Goal: Task Accomplishment & Management: Manage account settings

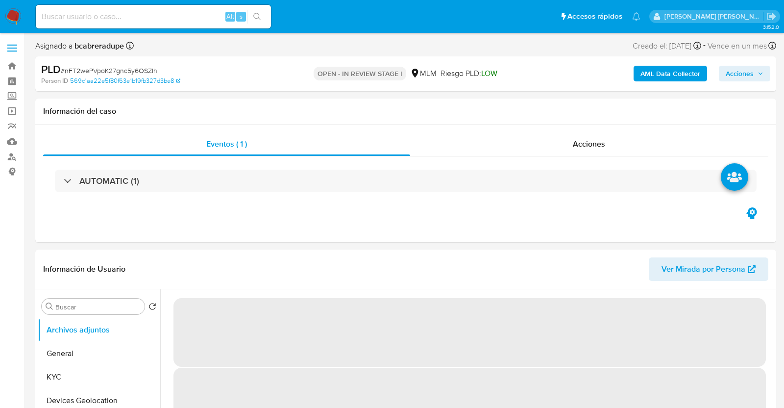
select select "10"
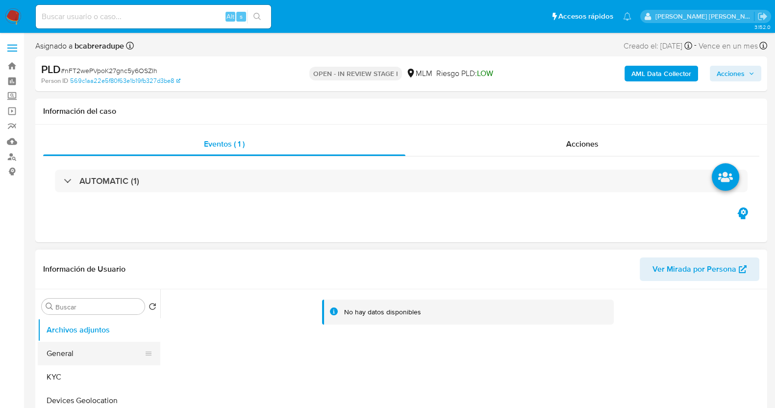
click at [75, 356] on button "General" at bounding box center [95, 354] width 115 height 24
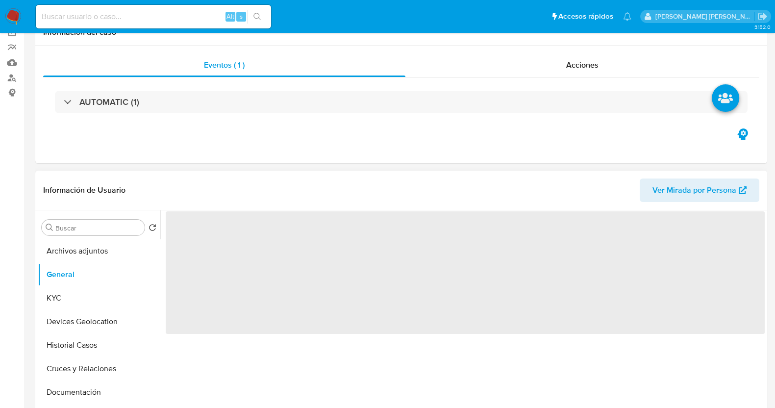
scroll to position [122, 0]
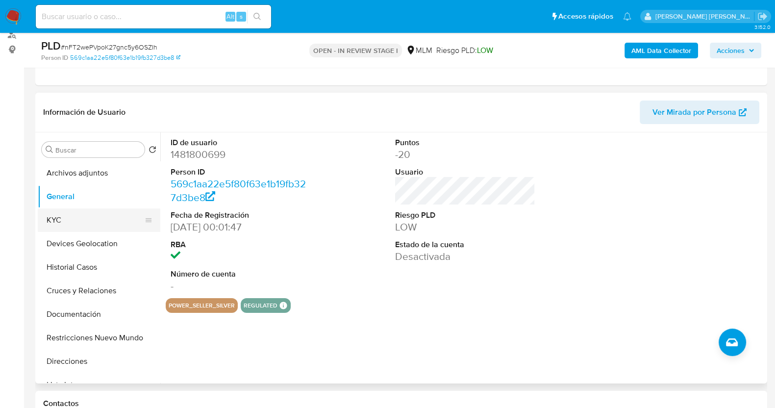
click at [65, 222] on button "KYC" at bounding box center [95, 220] width 115 height 24
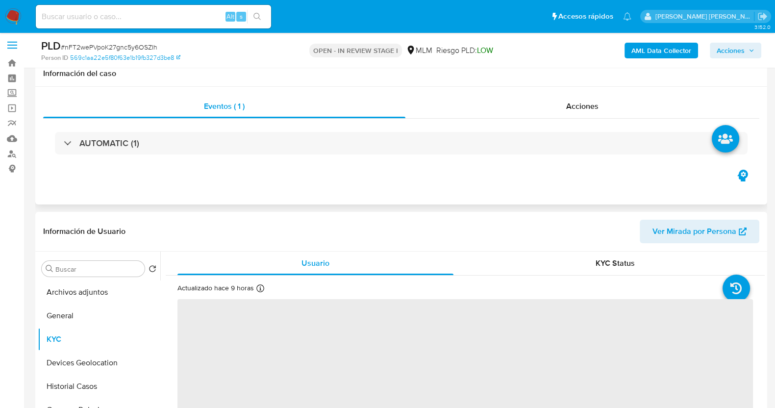
scroll to position [0, 0]
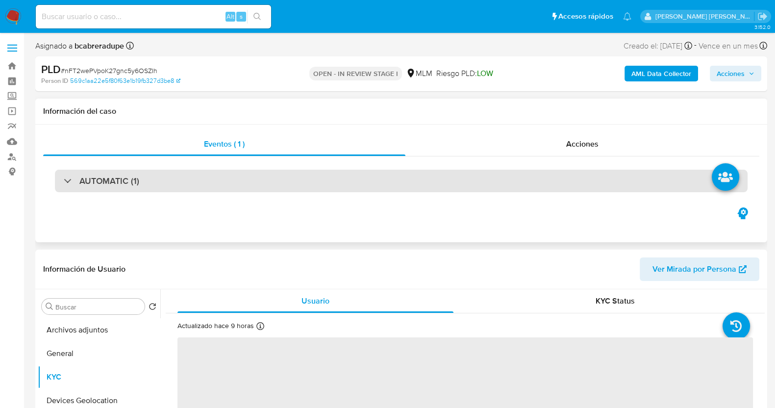
drag, startPoint x: 78, startPoint y: 183, endPoint x: 148, endPoint y: 182, distance: 69.6
click at [78, 184] on div "AUTOMATIC (1)" at bounding box center [101, 180] width 75 height 11
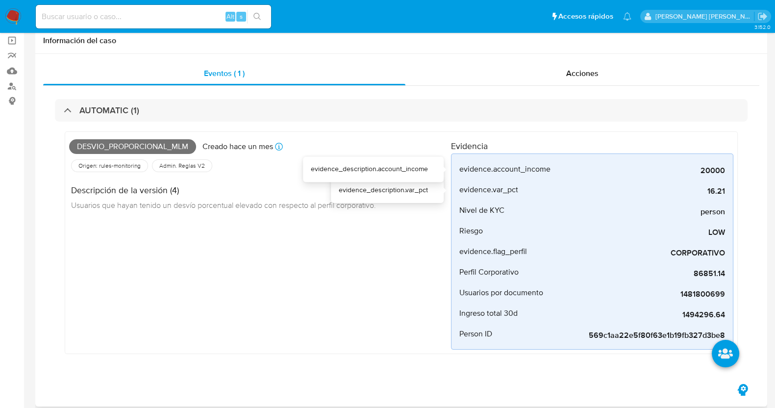
scroll to position [184, 0]
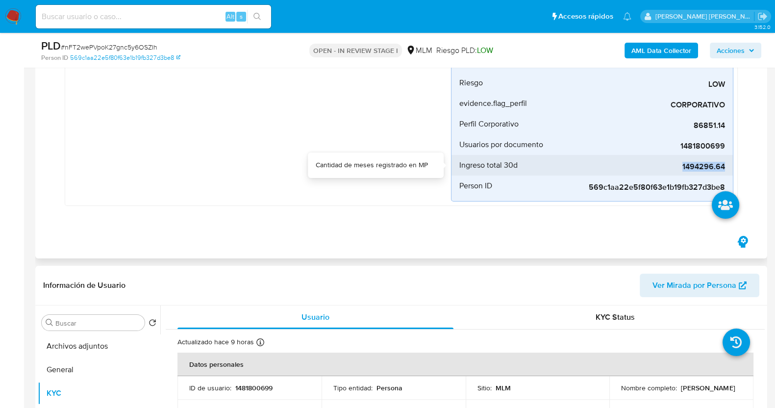
drag, startPoint x: 682, startPoint y: 165, endPoint x: 725, endPoint y: 170, distance: 43.4
click at [726, 170] on li "Ingreso total 30d 1494296.64" at bounding box center [591, 165] width 281 height 21
copy span "1494296.64"
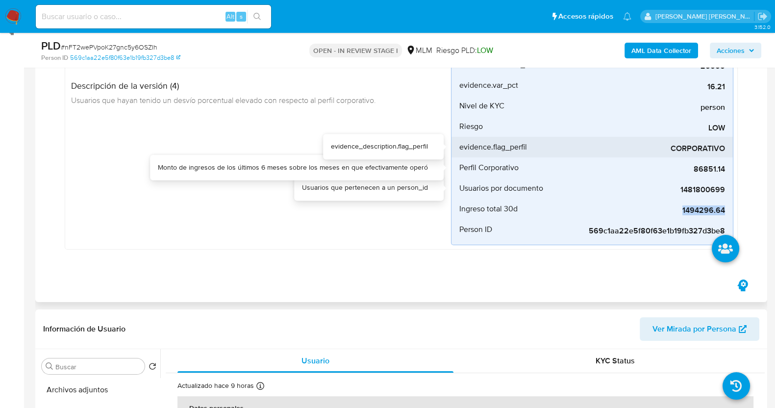
scroll to position [122, 0]
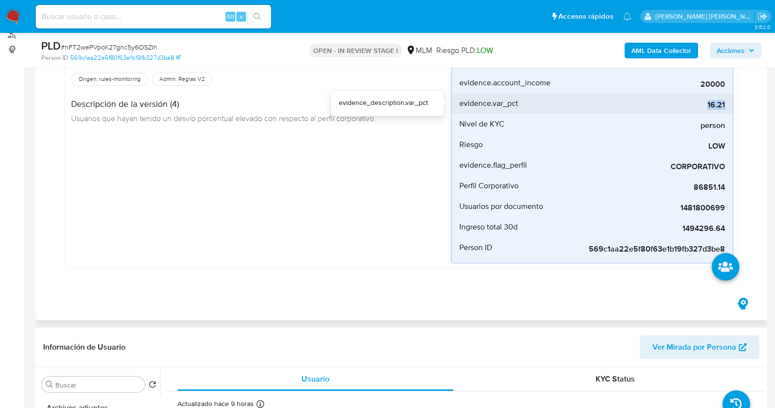
drag, startPoint x: 706, startPoint y: 101, endPoint x: 725, endPoint y: 105, distance: 19.4
click at [725, 105] on span "16.21" at bounding box center [651, 105] width 147 height 10
copy span "16.21"
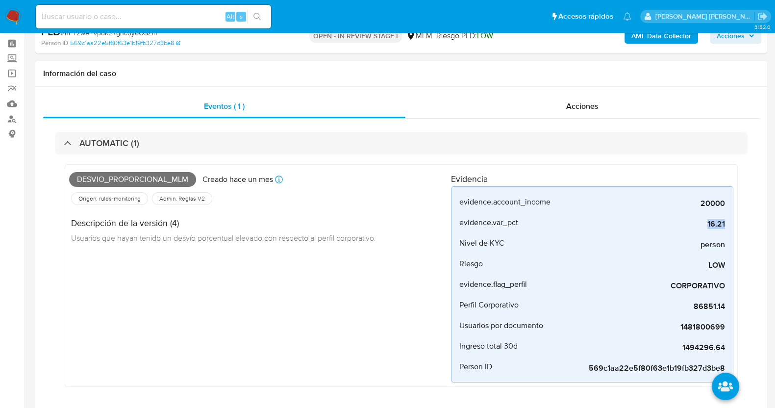
scroll to position [0, 0]
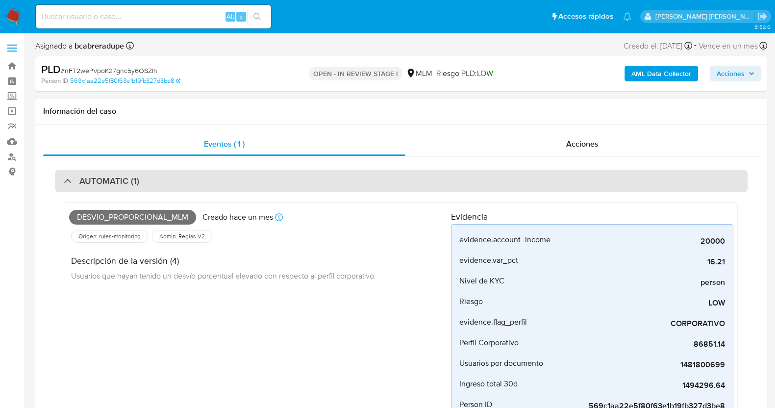
click at [90, 179] on h3 "AUTOMATIC (1)" at bounding box center [109, 180] width 60 height 11
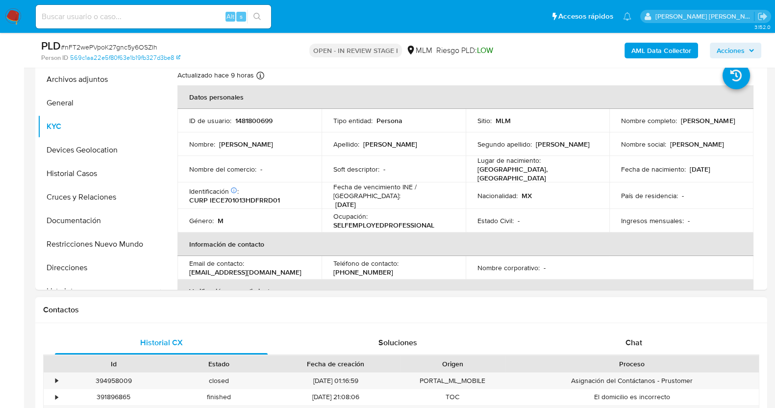
scroll to position [306, 0]
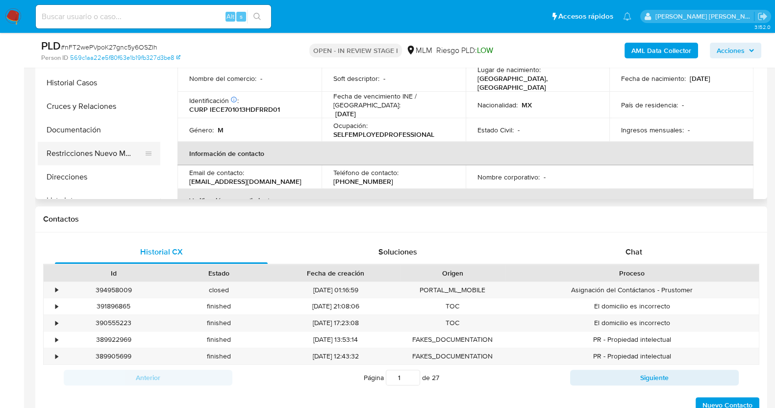
click at [92, 160] on button "Restricciones Nuevo Mundo" at bounding box center [95, 154] width 115 height 24
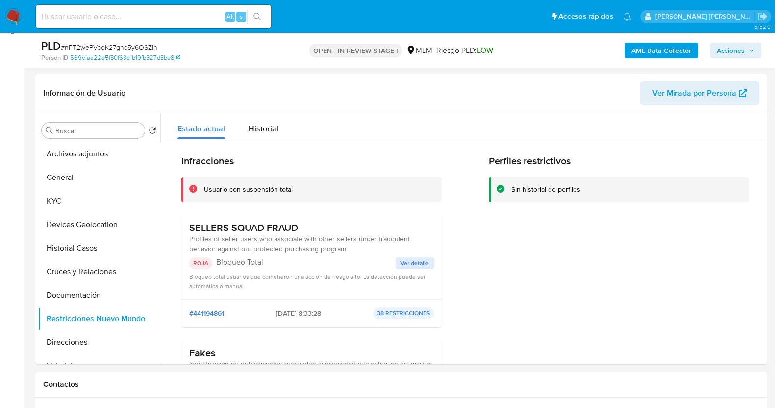
scroll to position [122, 0]
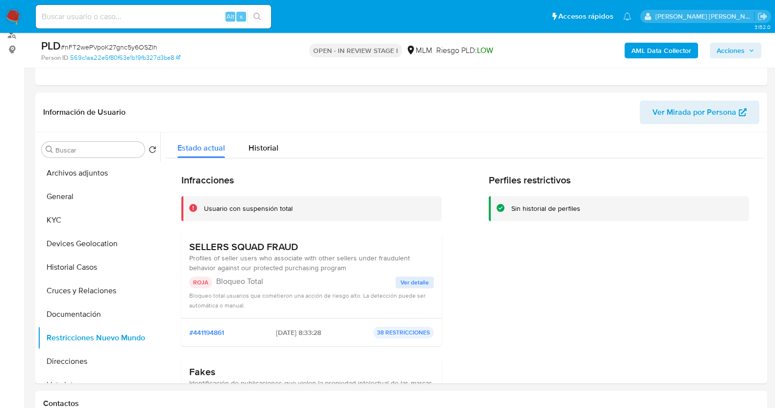
click at [419, 278] on span "Ver detalle" at bounding box center [414, 282] width 28 height 10
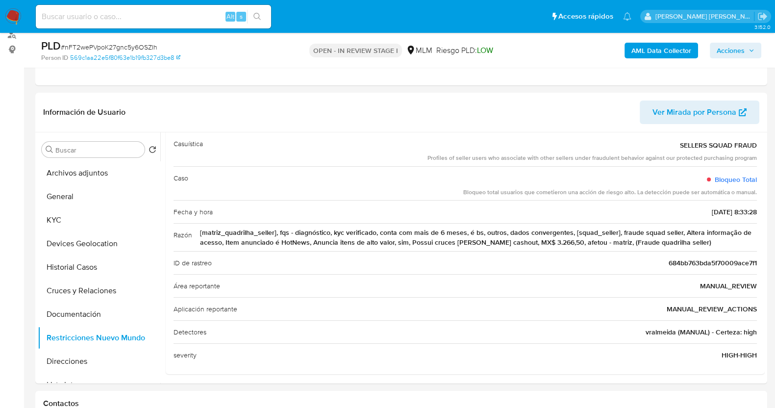
scroll to position [0, 0]
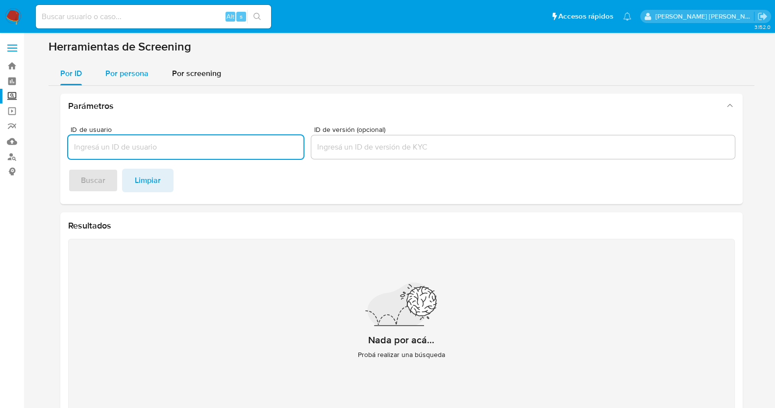
click at [123, 74] on span "Por persona" at bounding box center [126, 73] width 43 height 11
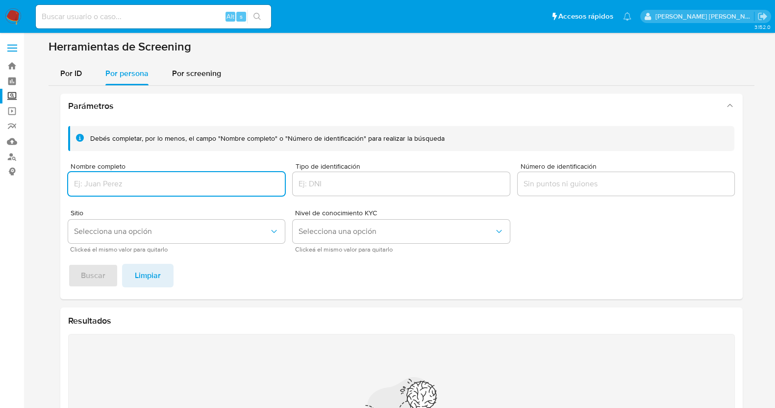
click at [167, 185] on input "Nombre completo" at bounding box center [176, 183] width 217 height 13
type input "Jesus Espinosa Guitron"
click at [68, 264] on button "Buscar" at bounding box center [93, 276] width 50 height 24
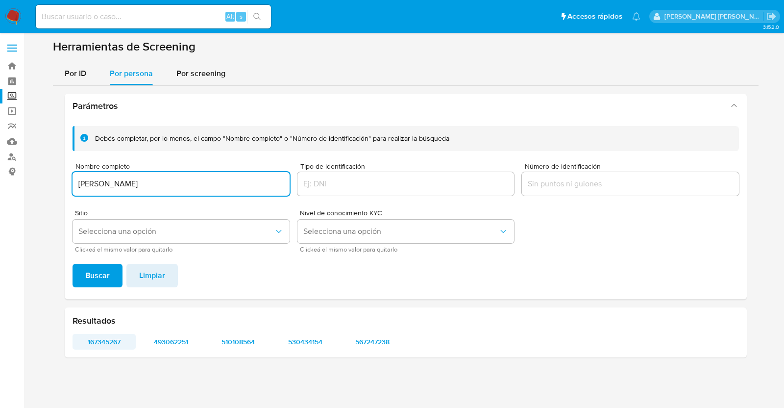
click at [113, 325] on span "167345267" at bounding box center [104, 342] width 50 height 14
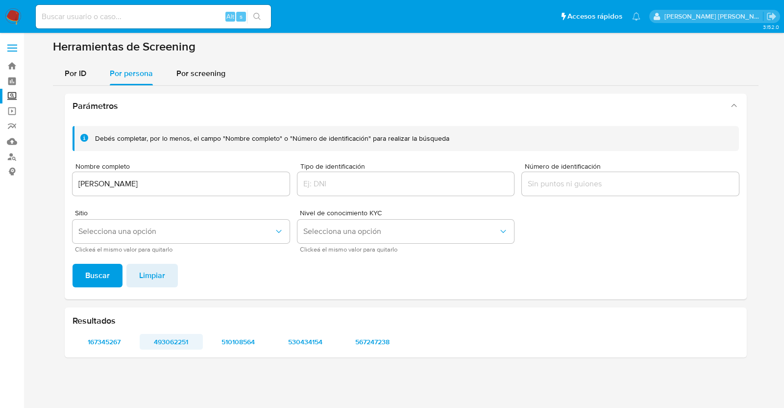
click at [185, 325] on span "493062251" at bounding box center [172, 342] width 50 height 14
click at [240, 325] on span "510108564" at bounding box center [239, 342] width 50 height 14
click at [320, 325] on span "530434154" at bounding box center [305, 342] width 50 height 14
click at [373, 325] on span "567247238" at bounding box center [373, 342] width 50 height 14
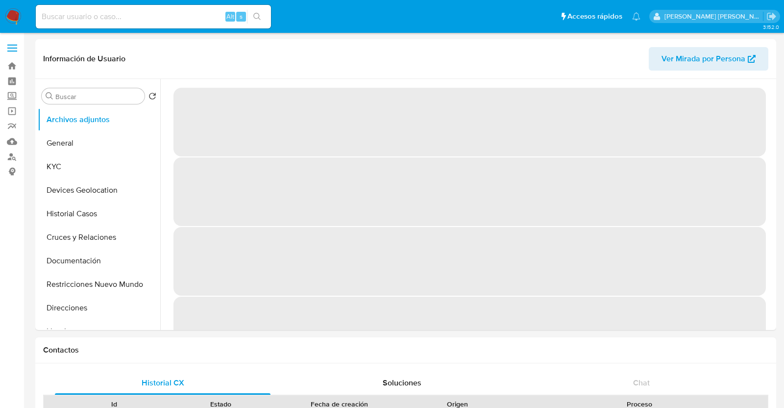
select select "10"
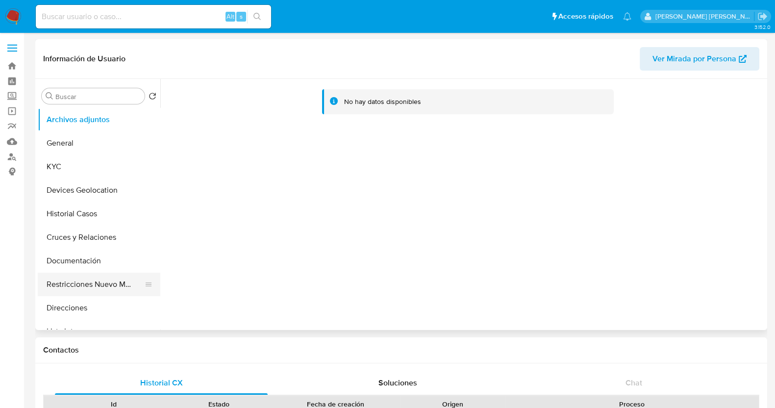
click at [113, 278] on button "Restricciones Nuevo Mundo" at bounding box center [95, 285] width 115 height 24
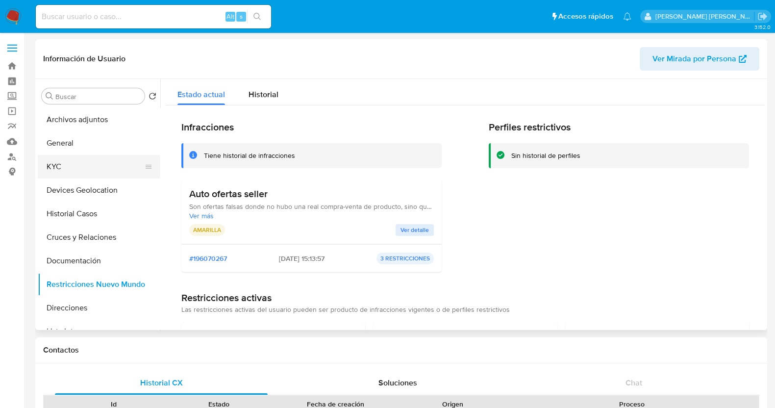
click at [78, 174] on button "KYC" at bounding box center [95, 167] width 115 height 24
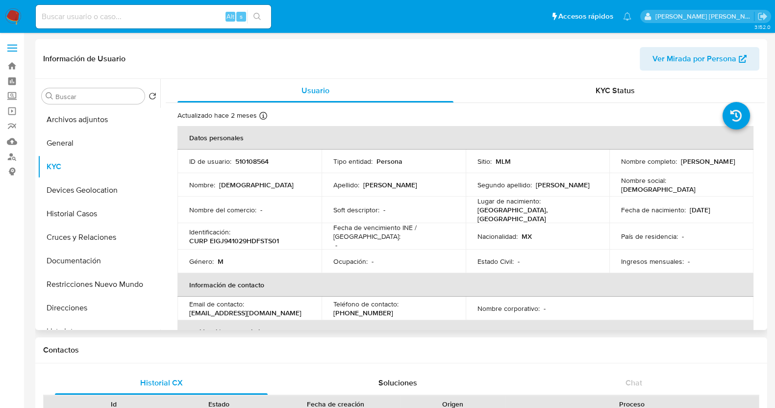
click at [262, 159] on p "510108564" at bounding box center [251, 161] width 33 height 9
copy p "510108564"
drag, startPoint x: 618, startPoint y: 164, endPoint x: 687, endPoint y: 165, distance: 68.6
click at [687, 165] on td "Nombre completo : Jesus Espinosa Guitron" at bounding box center [681, 161] width 144 height 24
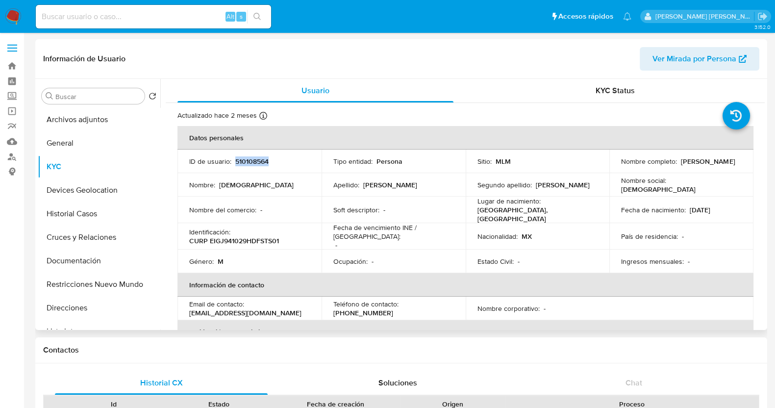
copy p "Jesus Espinosa Guitro"
drag, startPoint x: 693, startPoint y: 167, endPoint x: 614, endPoint y: 165, distance: 78.9
click at [614, 165] on td "Nombre completo : Jesus Espinosa Guitron" at bounding box center [681, 161] width 144 height 24
copy p "Jesus Espinosa Guitron"
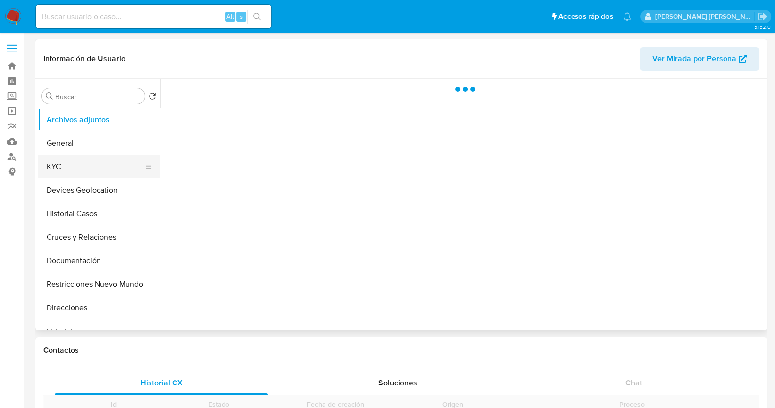
click at [81, 167] on button "KYC" at bounding box center [95, 167] width 115 height 24
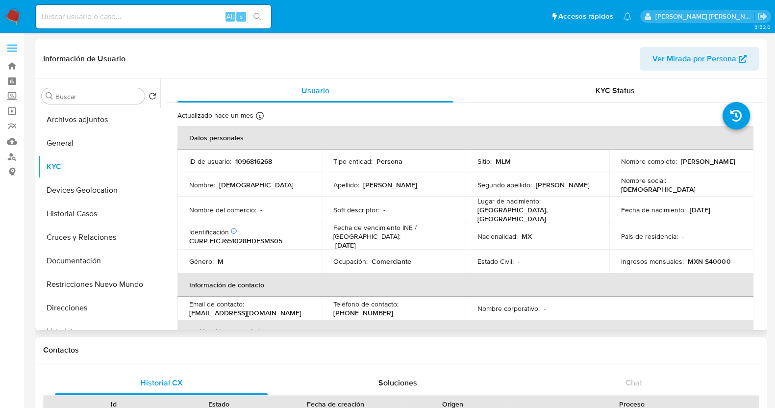
select select "10"
click at [241, 160] on p "1096816268" at bounding box center [253, 161] width 37 height 9
copy p "1096816268"
click at [78, 210] on button "Historial Casos" at bounding box center [95, 214] width 115 height 24
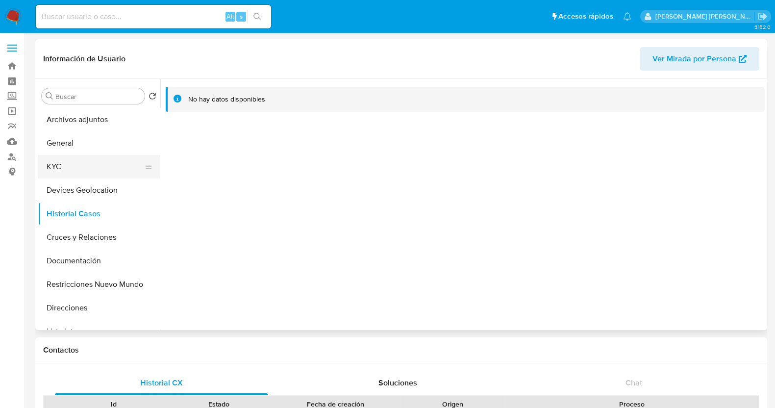
click at [56, 166] on button "KYC" at bounding box center [95, 167] width 115 height 24
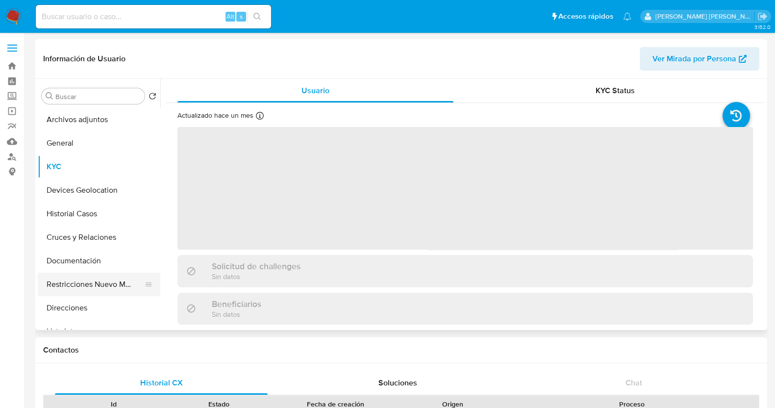
click at [109, 287] on button "Restricciones Nuevo Mundo" at bounding box center [95, 285] width 115 height 24
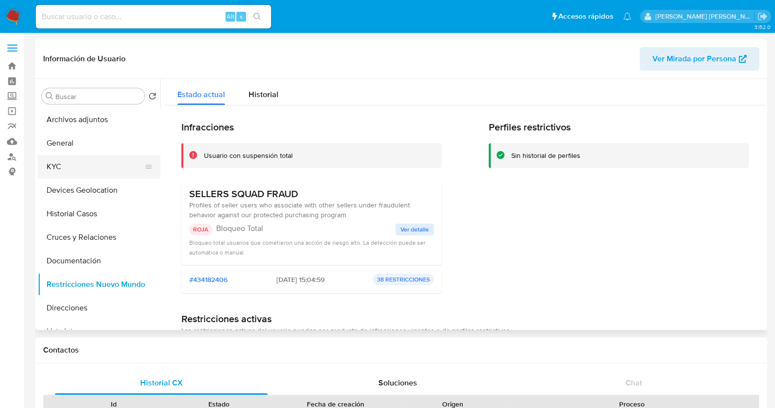
click at [84, 168] on button "KYC" at bounding box center [95, 167] width 115 height 24
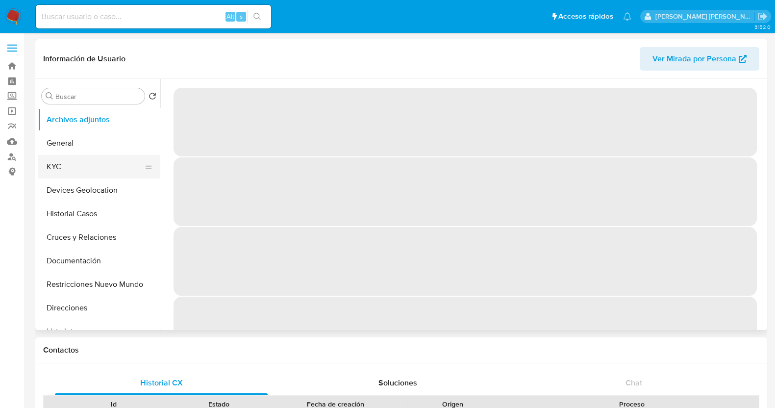
select select "10"
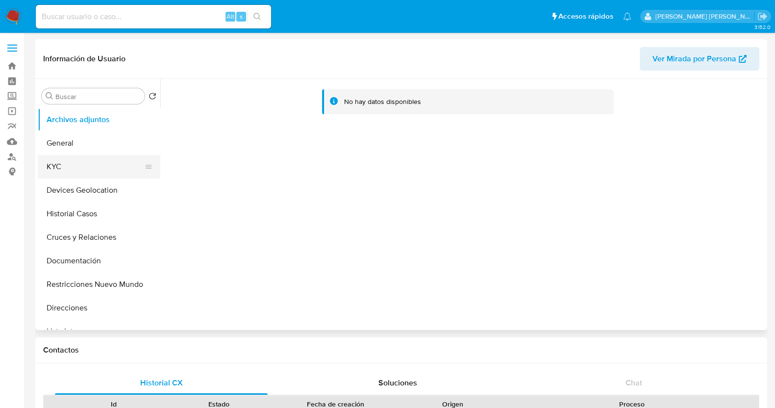
click at [99, 170] on button "KYC" at bounding box center [95, 167] width 115 height 24
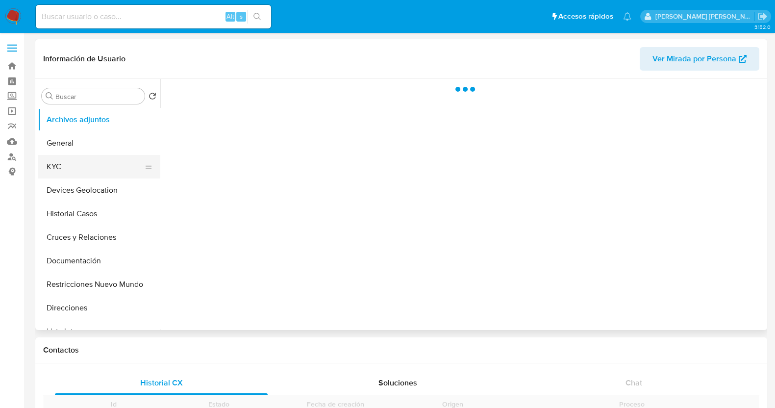
click at [81, 158] on button "KYC" at bounding box center [95, 167] width 115 height 24
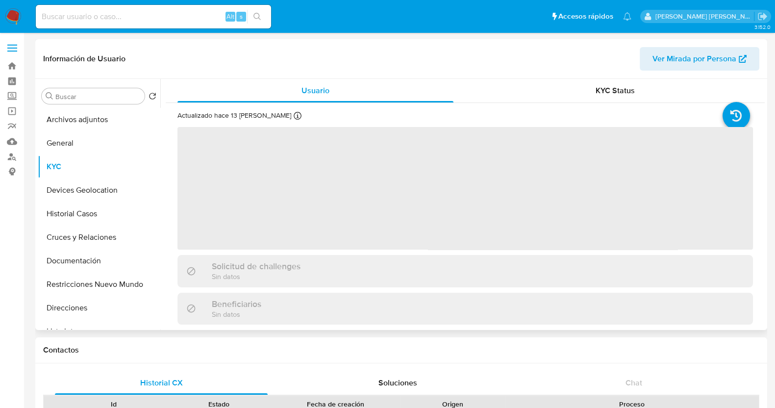
select select "10"
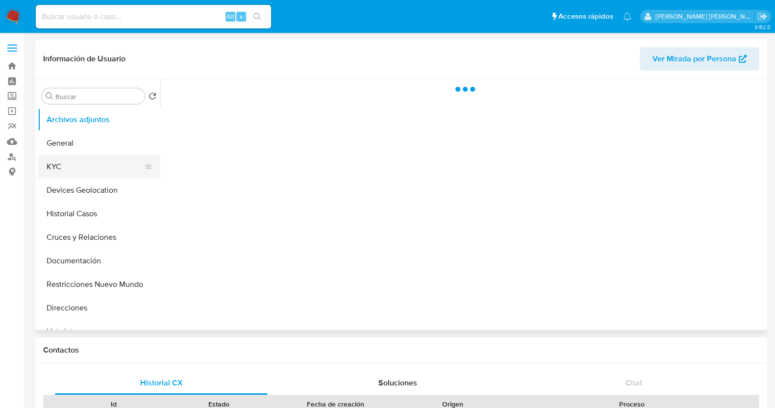
click at [76, 168] on button "KYC" at bounding box center [95, 167] width 115 height 24
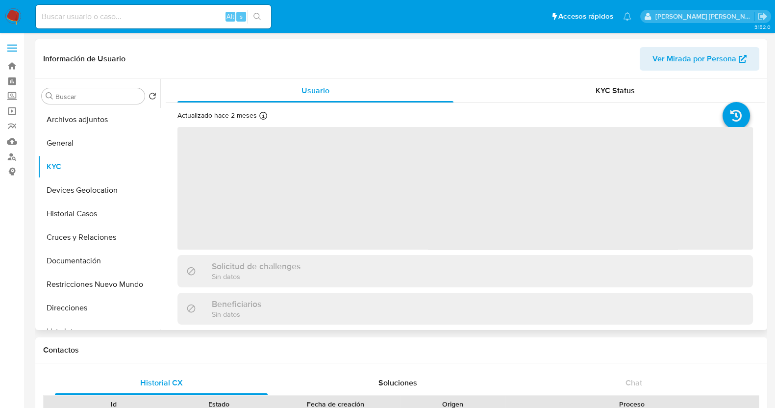
select select "10"
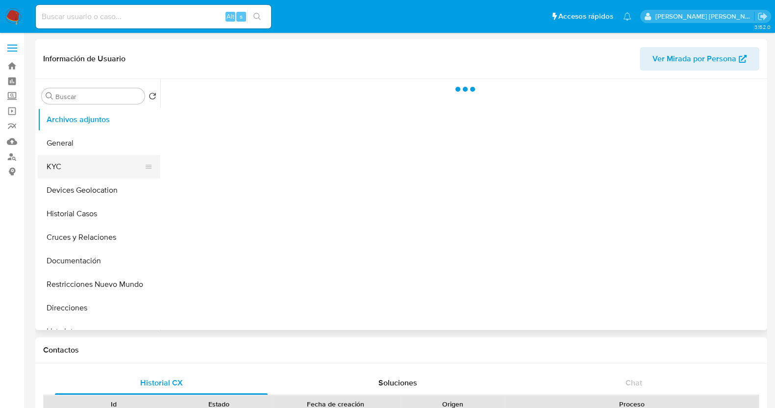
click at [102, 169] on button "KYC" at bounding box center [95, 167] width 115 height 24
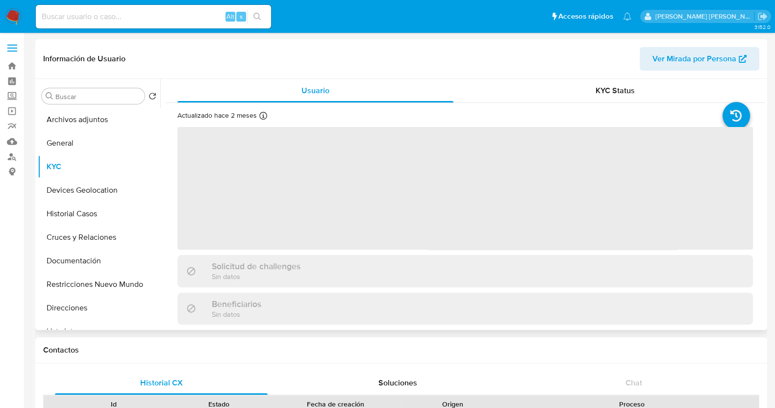
select select "10"
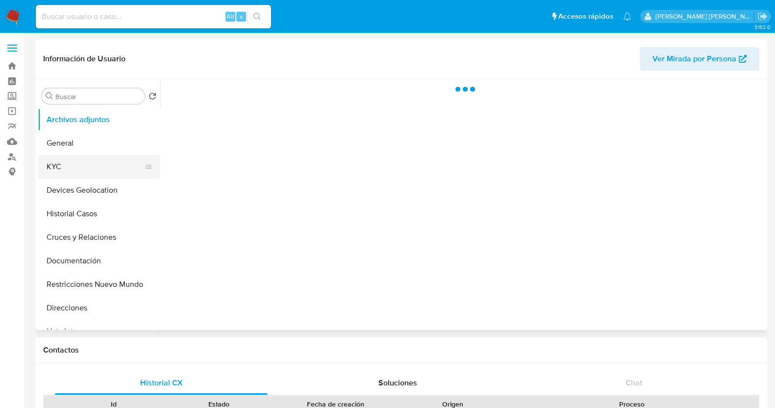
click at [82, 167] on button "KYC" at bounding box center [95, 167] width 115 height 24
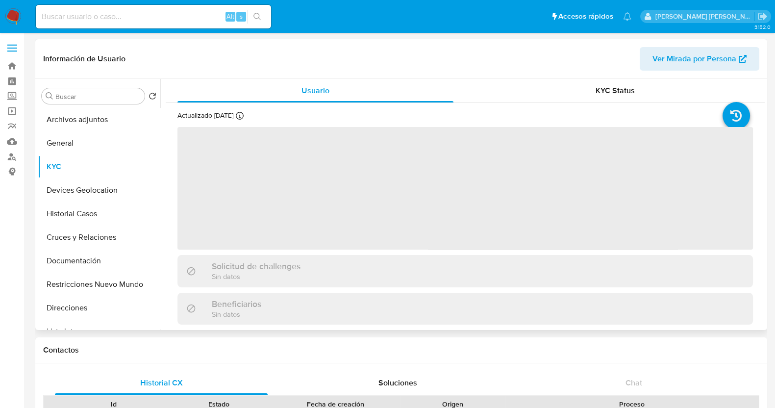
select select "10"
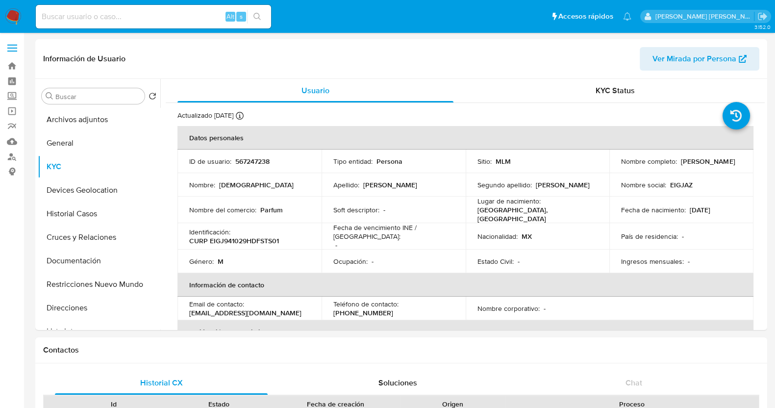
click at [255, 159] on p "567247238" at bounding box center [252, 161] width 34 height 9
copy p "567247238"
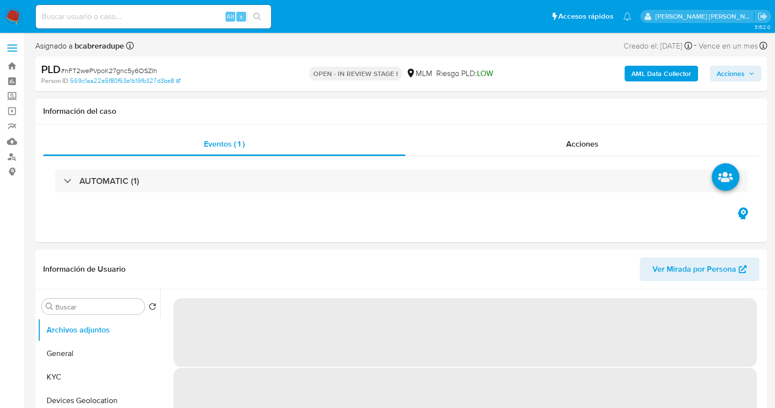
select select "10"
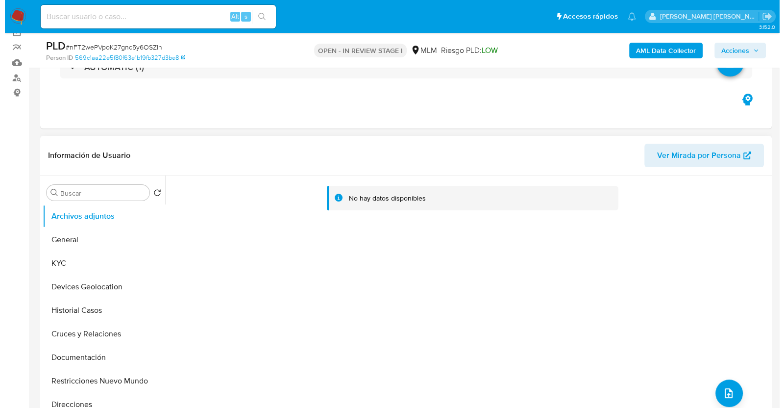
scroll to position [122, 0]
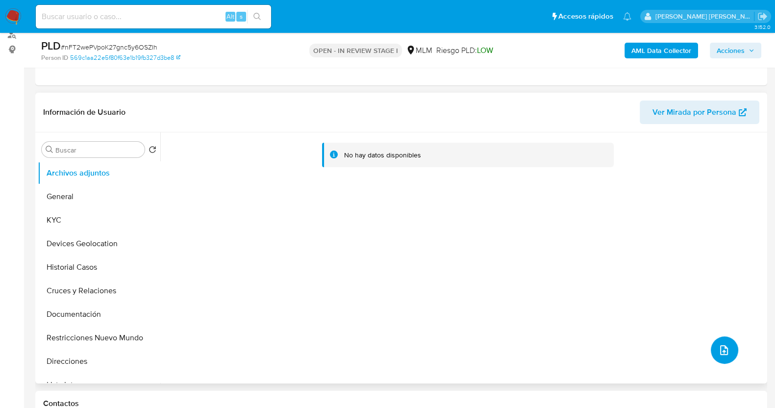
click at [718, 344] on span "upload-file" at bounding box center [724, 350] width 12 height 12
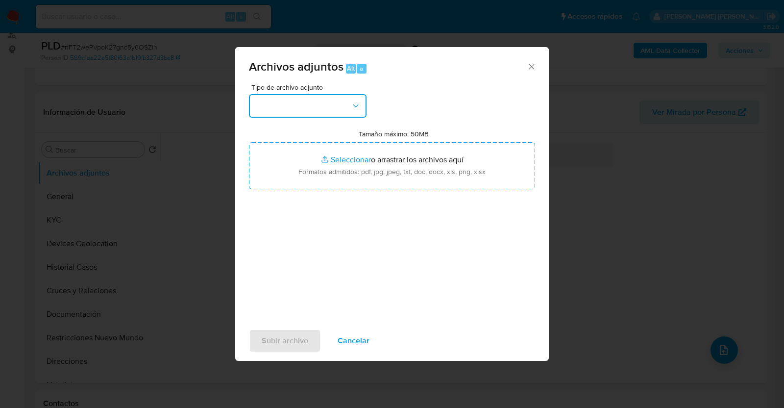
click at [341, 101] on button "button" at bounding box center [308, 106] width 118 height 24
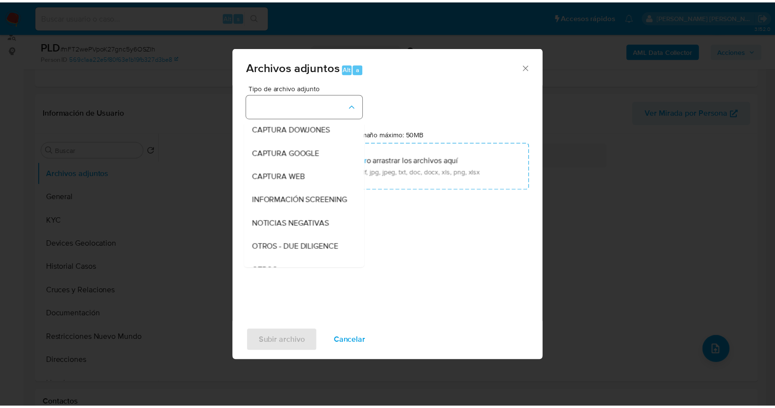
scroll to position [51, 0]
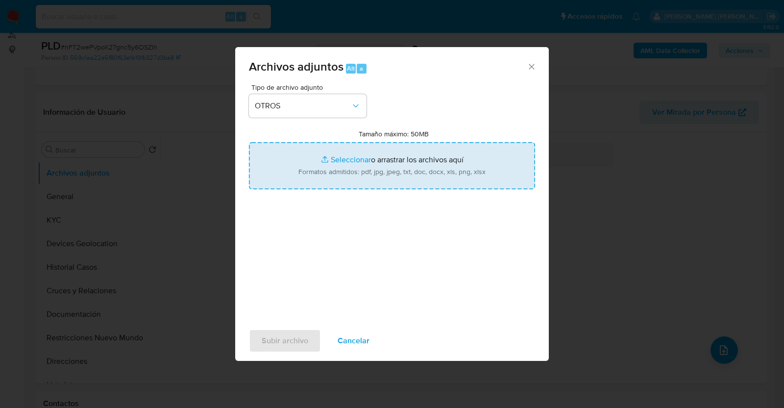
type input "C:\fakepath\1481800699_EDUARDO IRENIAS_JUL2025.pdf"
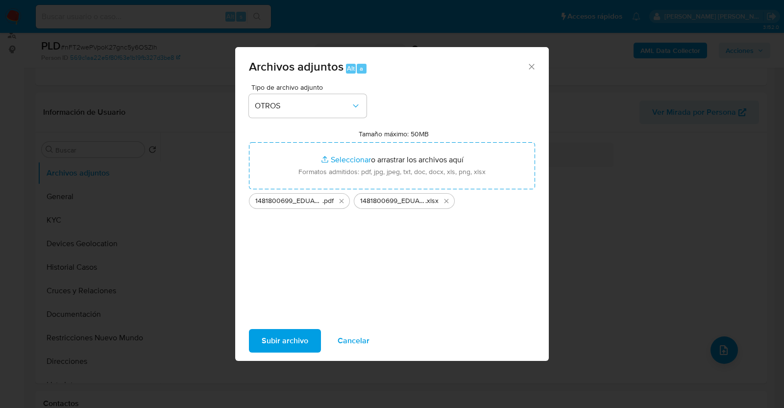
click at [290, 341] on span "Subir archivo" at bounding box center [285, 341] width 47 height 22
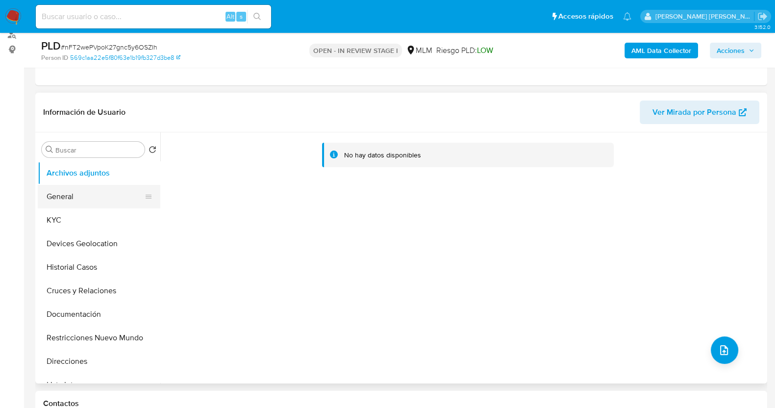
click at [74, 201] on button "General" at bounding box center [95, 197] width 115 height 24
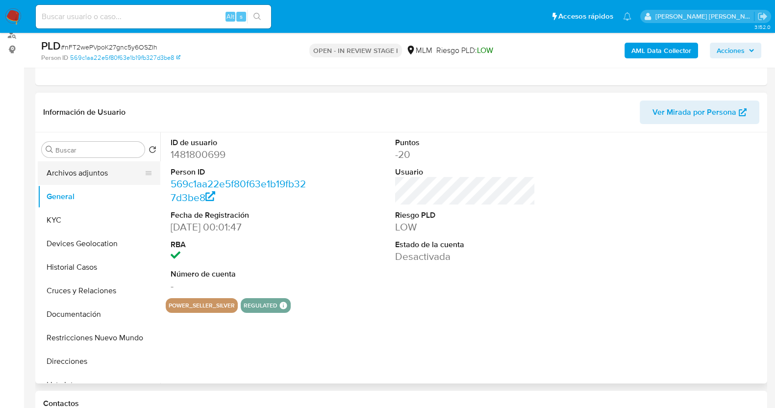
click at [87, 173] on button "Archivos adjuntos" at bounding box center [95, 173] width 115 height 24
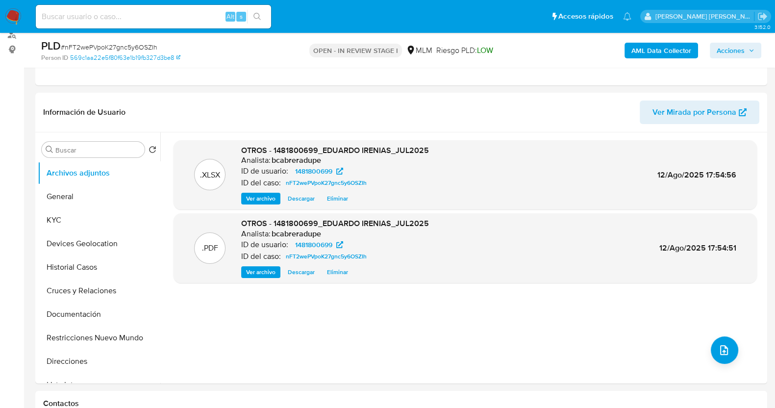
click at [735, 52] on span "Acciones" at bounding box center [731, 51] width 28 height 16
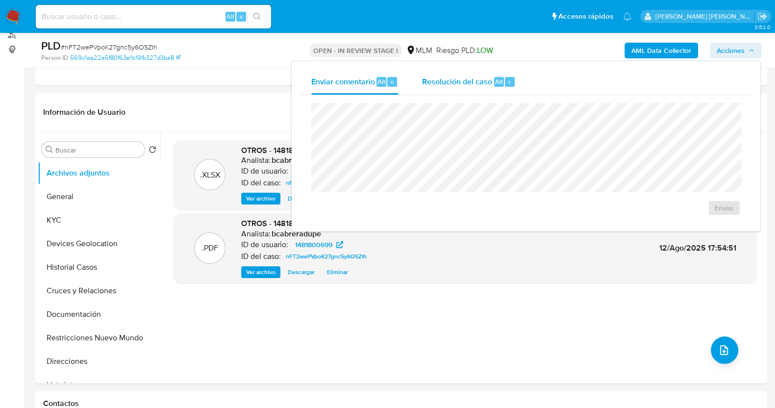
click at [448, 78] on span "Resolución del caso" at bounding box center [457, 80] width 70 height 11
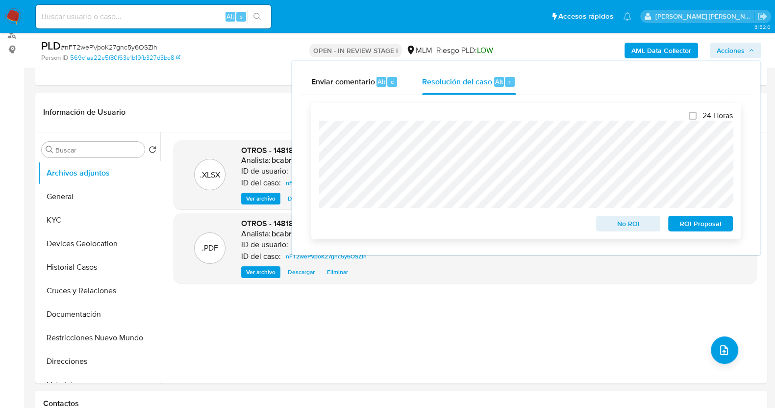
scroll to position [184, 0]
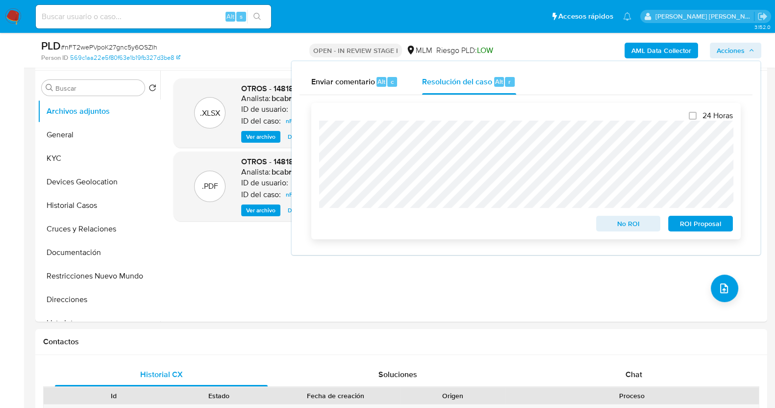
click at [714, 225] on span "ROI Proposal" at bounding box center [700, 224] width 51 height 14
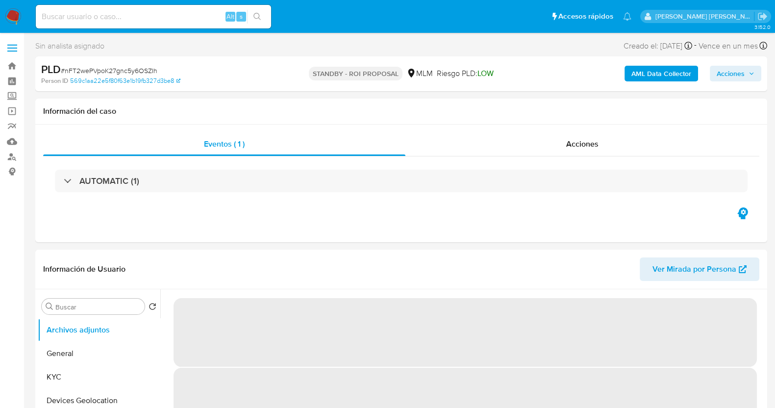
click at [118, 74] on span "# nFT2wePVpoK27gnc5y6OSZIh" at bounding box center [109, 71] width 97 height 10
select select "10"
copy span "nFT2wePVpoK27gnc5y6OSZIh"
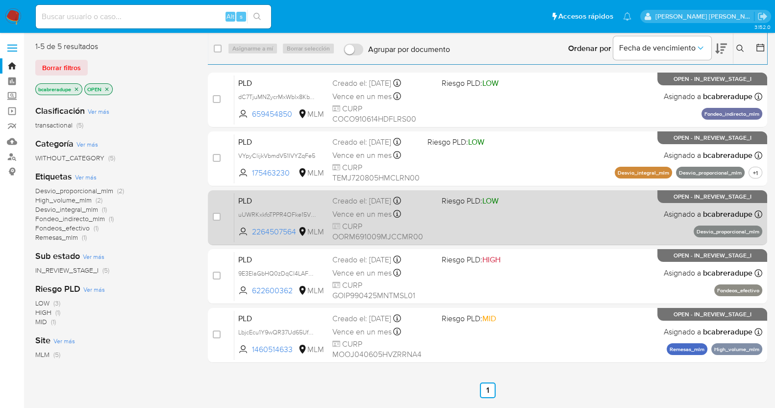
click at [345, 212] on span "Vence en un mes" at bounding box center [361, 214] width 59 height 11
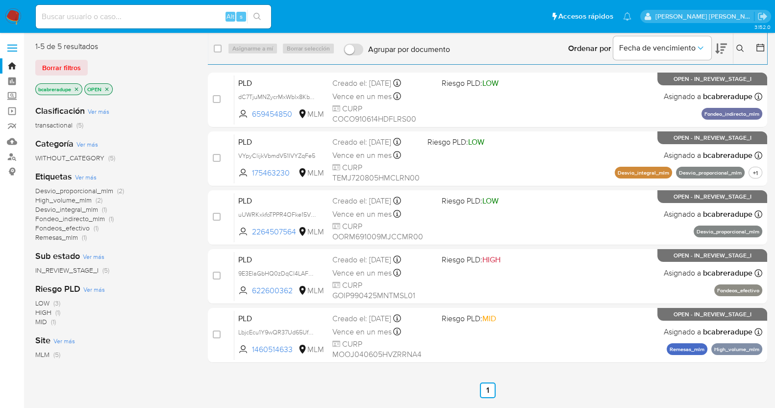
click at [105, 86] on icon "close-filter" at bounding box center [107, 89] width 6 height 6
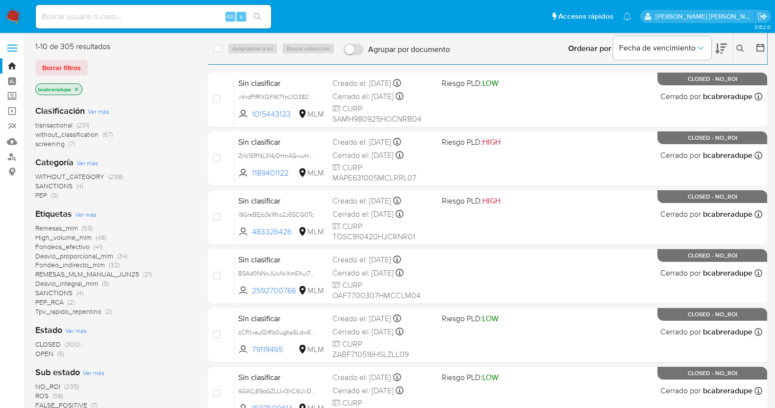
click at [741, 49] on icon at bounding box center [739, 48] width 7 height 7
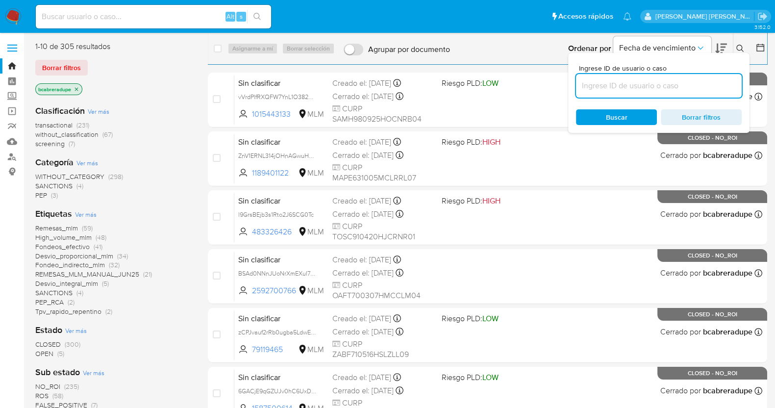
click at [612, 90] on input at bounding box center [659, 85] width 166 height 13
type input "2265683620"
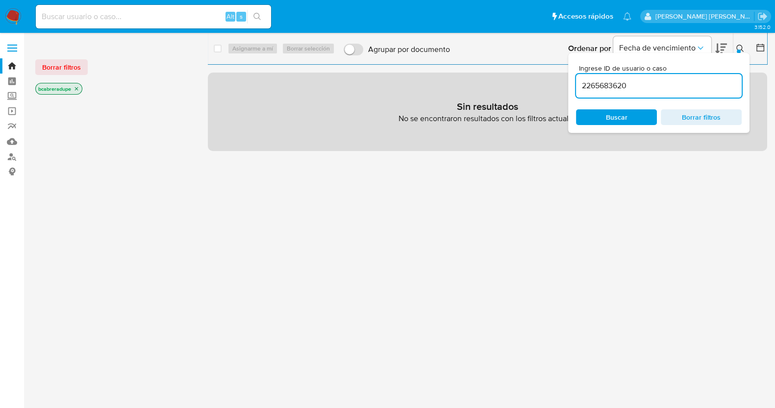
click at [642, 94] on div "2265683620" at bounding box center [659, 86] width 166 height 24
click at [77, 90] on icon "close-filter" at bounding box center [77, 89] width 6 height 6
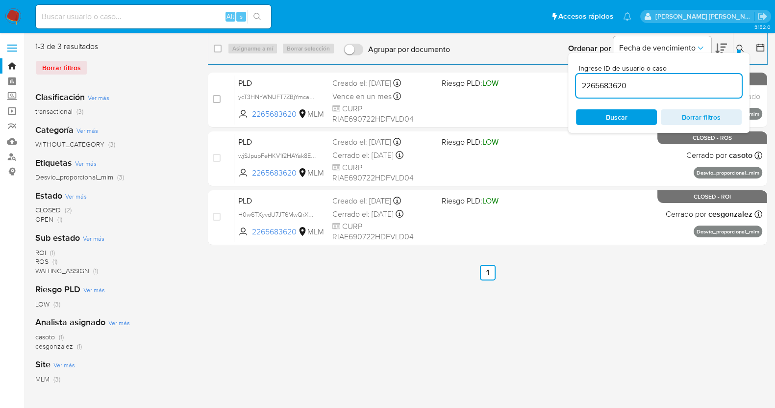
click at [12, 20] on img at bounding box center [13, 16] width 17 height 17
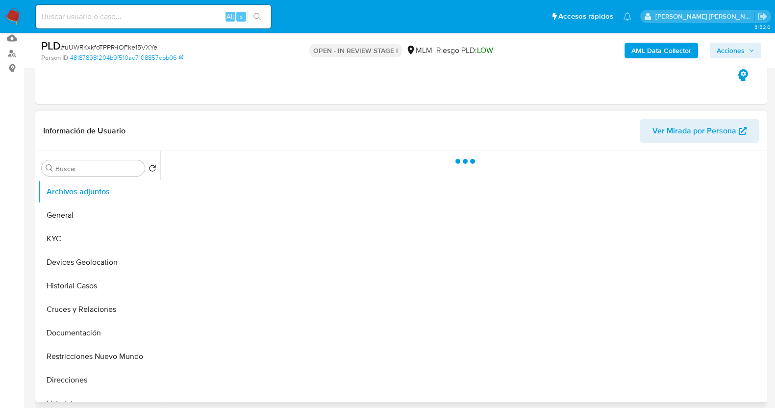
scroll to position [122, 0]
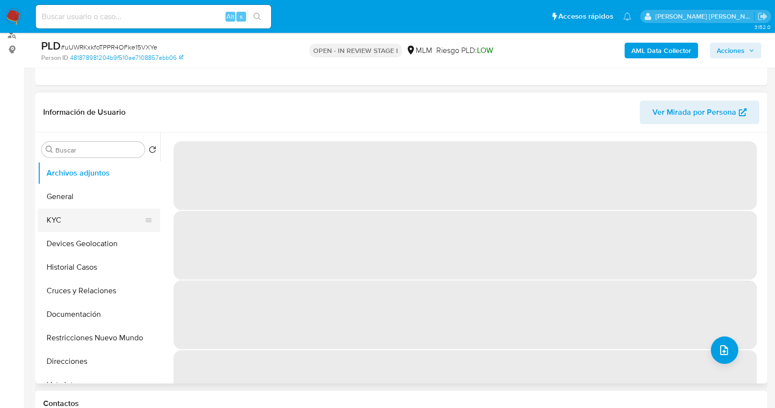
select select "10"
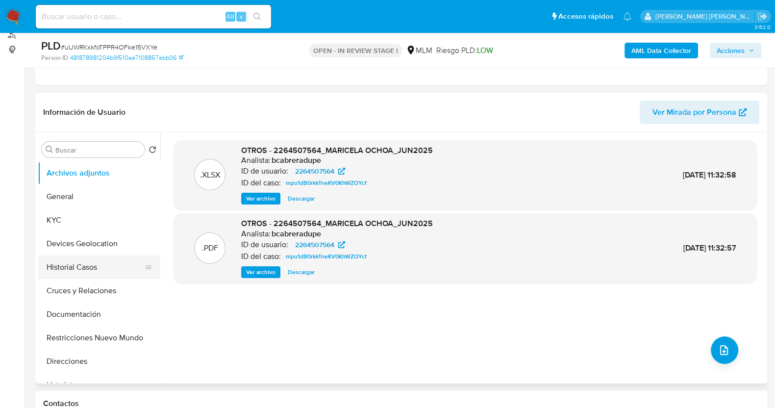
click at [92, 260] on button "Historial Casos" at bounding box center [95, 267] width 115 height 24
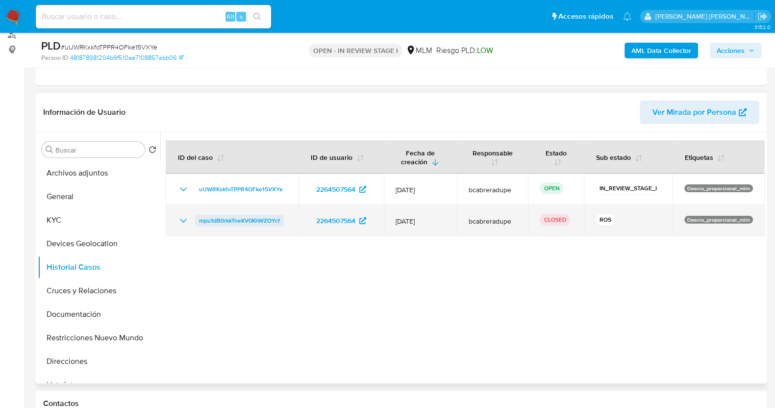
click at [211, 222] on span "mpu1dB0rkkTneKV0KhWZOYcf" at bounding box center [239, 221] width 81 height 12
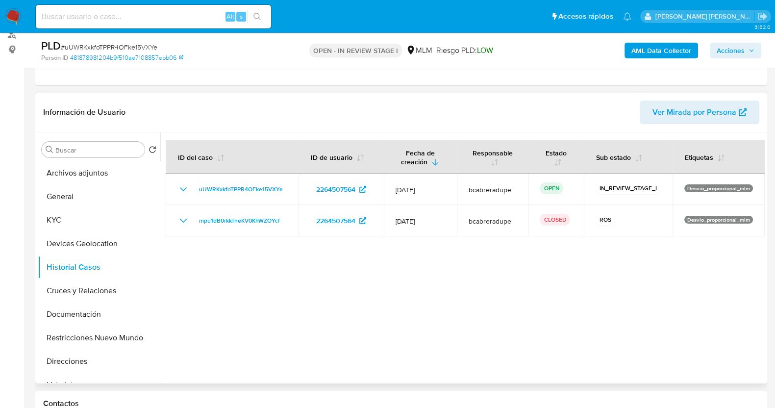
click at [326, 287] on div at bounding box center [462, 257] width 604 height 251
click at [82, 216] on button "KYC" at bounding box center [95, 220] width 115 height 24
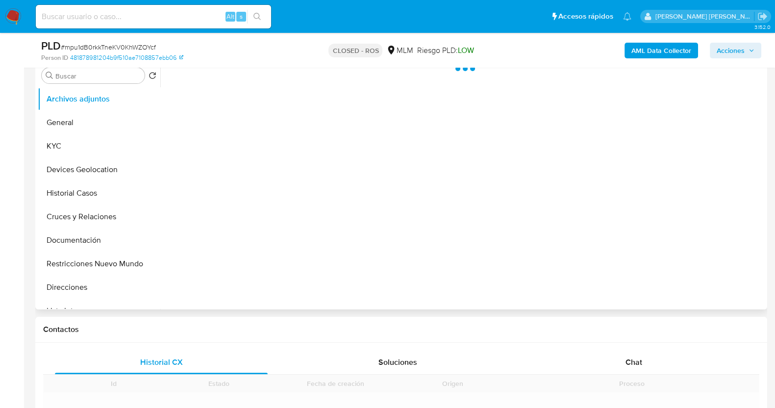
scroll to position [306, 0]
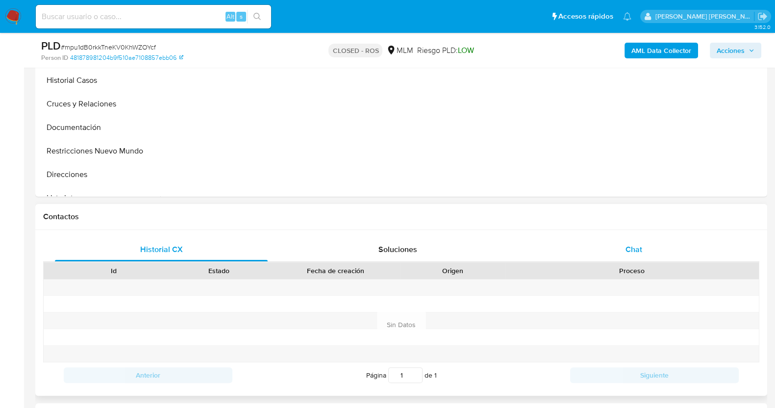
click at [631, 284] on span at bounding box center [632, 287] width 2 height 10
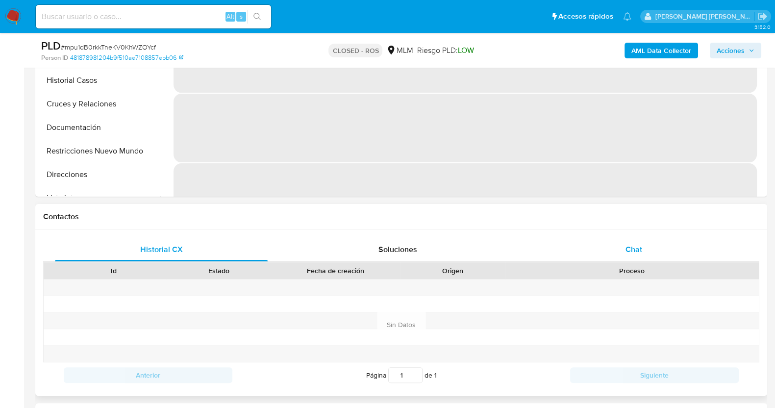
click at [657, 244] on div "Chat" at bounding box center [633, 250] width 213 height 24
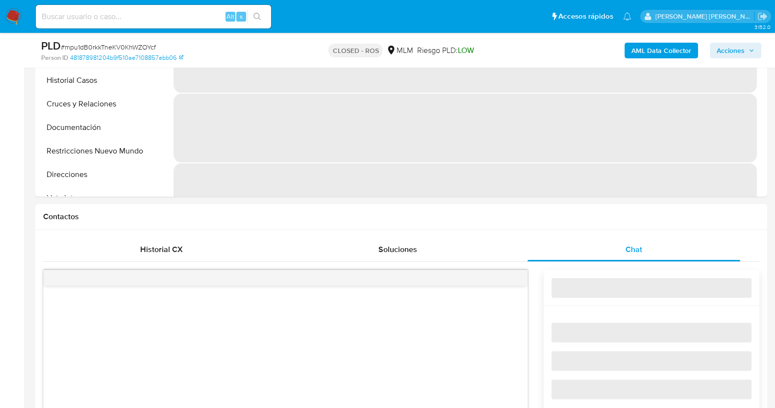
scroll to position [428, 0]
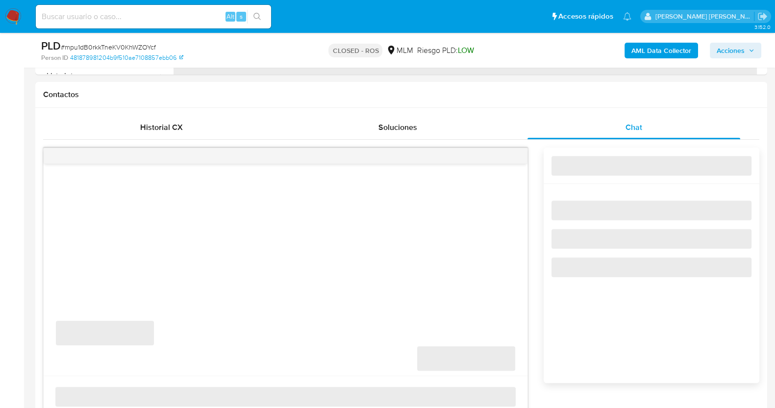
select select "10"
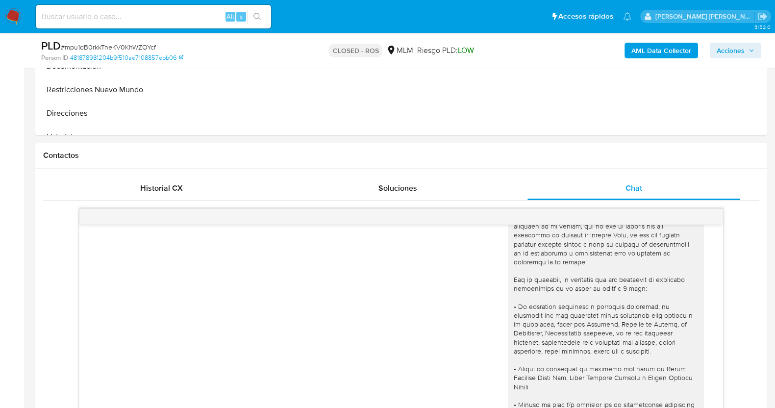
scroll to position [0, 0]
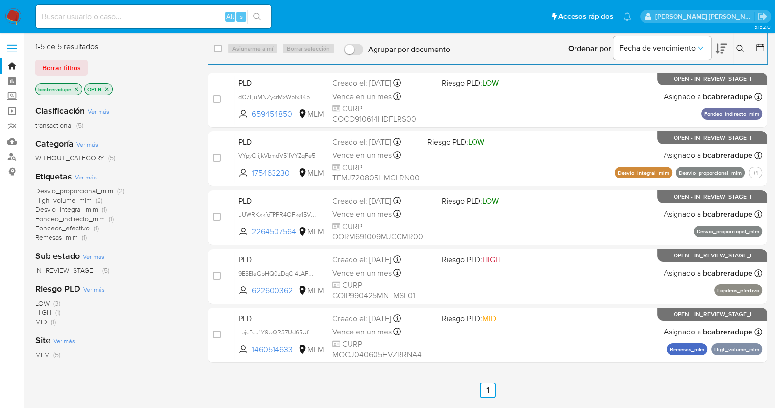
click at [78, 87] on icon "close-filter" at bounding box center [77, 89] width 6 height 6
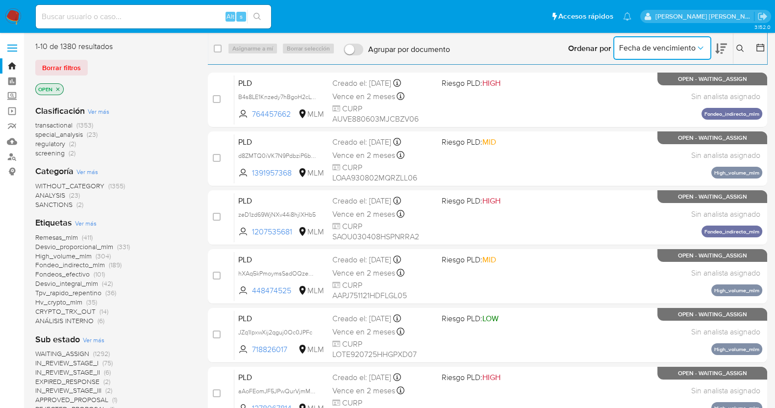
click at [650, 45] on span "Fecha de vencimiento" at bounding box center [657, 48] width 76 height 10
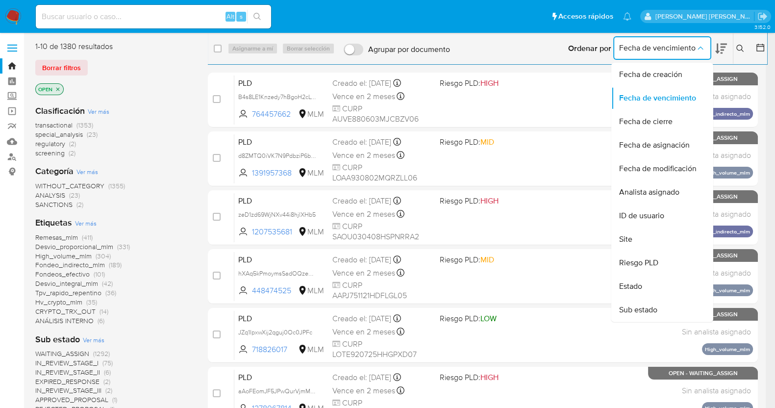
click at [748, 46] on button at bounding box center [741, 49] width 16 height 12
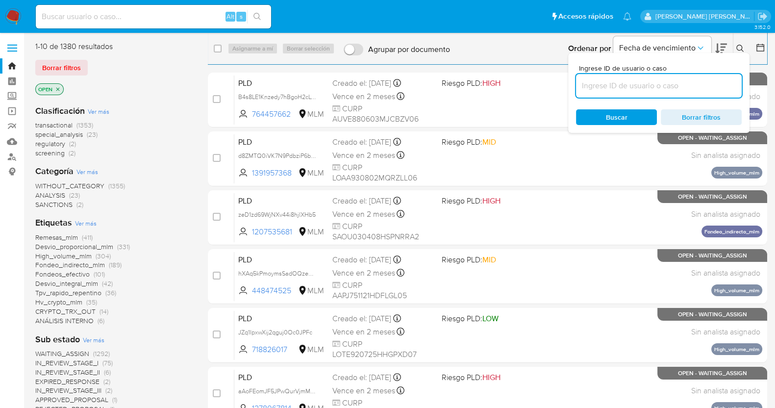
click at [643, 88] on input at bounding box center [659, 85] width 166 height 13
paste input "2265683620"
type input "2265683620"
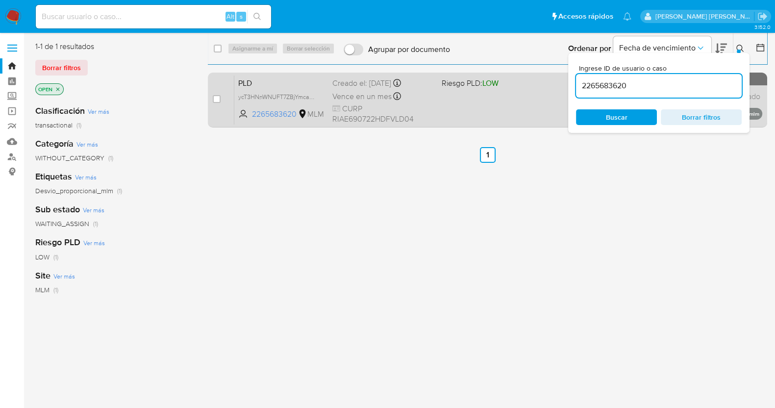
drag, startPoint x: 215, startPoint y: 96, endPoint x: 227, endPoint y: 90, distance: 14.0
click at [215, 97] on input "checkbox" at bounding box center [217, 99] width 8 height 8
checkbox input "true"
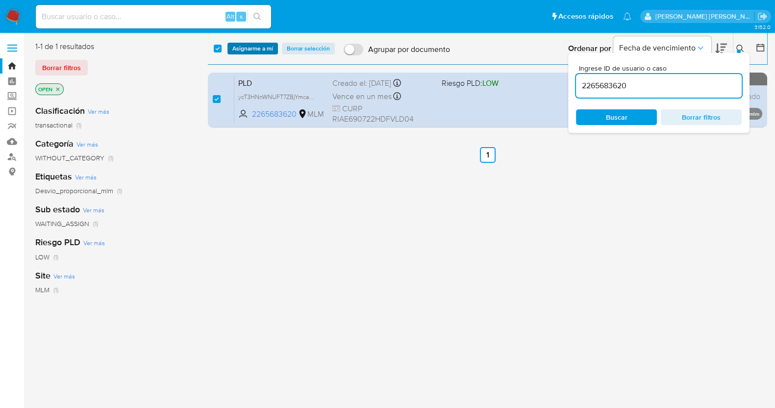
click at [263, 51] on span "Asignarme a mí" at bounding box center [252, 49] width 41 height 10
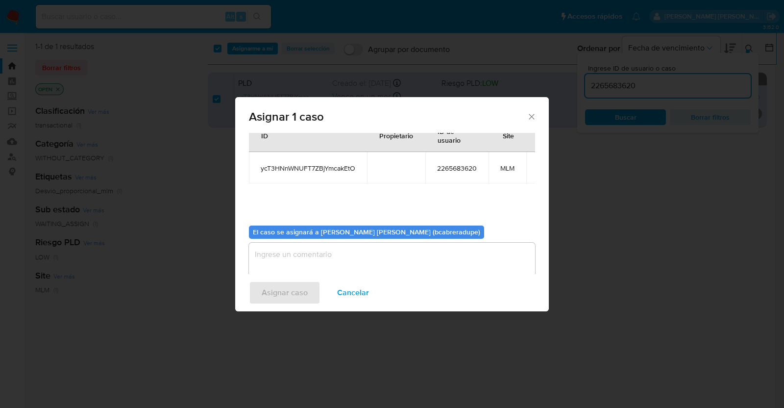
scroll to position [50, 0]
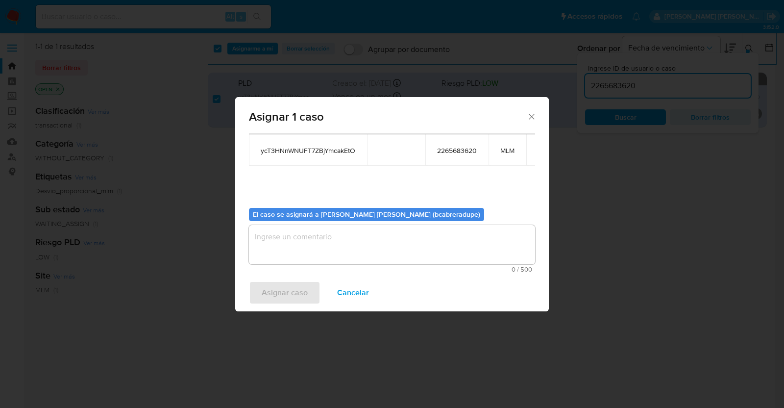
click at [410, 256] on textarea "assign-modal" at bounding box center [392, 244] width 286 height 39
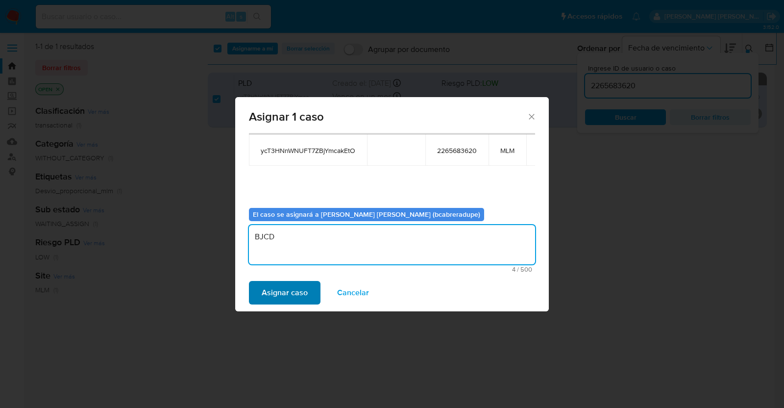
type textarea "BJCD"
click at [291, 298] on span "Asignar caso" at bounding box center [285, 293] width 46 height 22
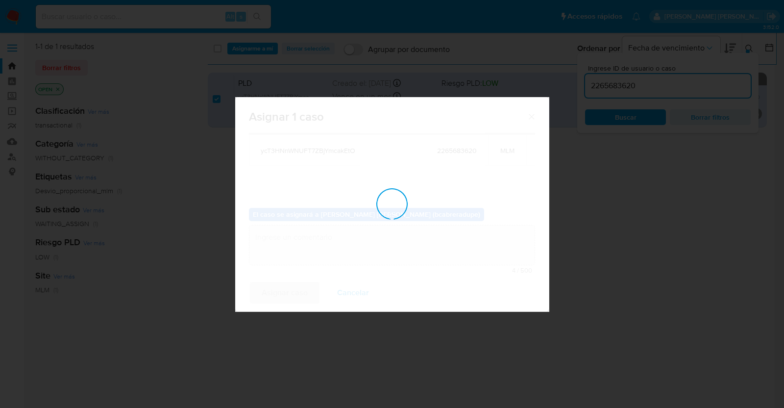
checkbox input "false"
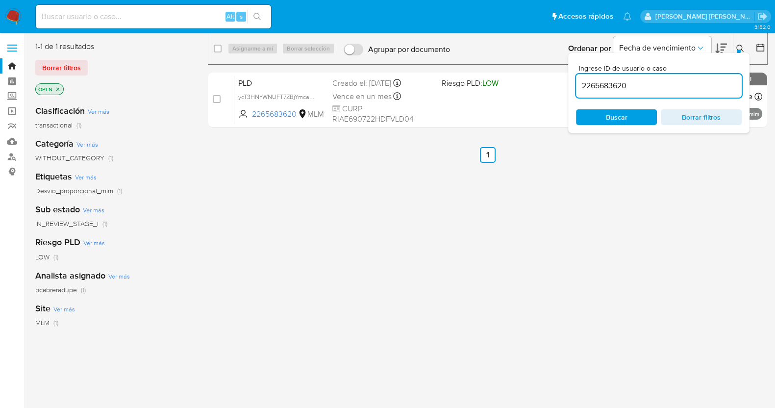
click at [608, 86] on input "2265683620" at bounding box center [659, 85] width 166 height 13
paste input "337550121"
type input "2337550121"
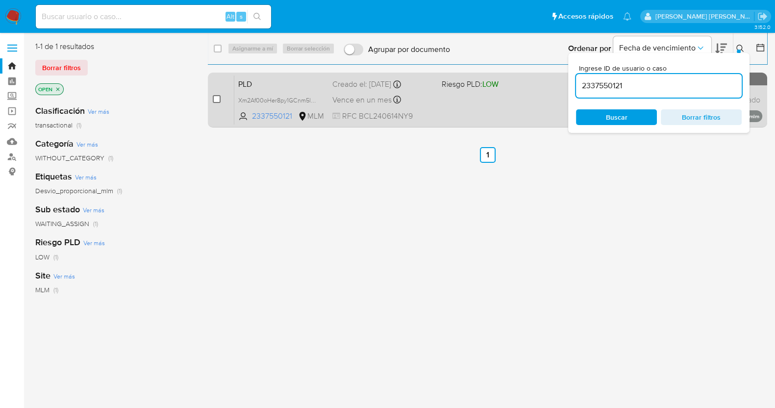
click at [219, 97] on input "checkbox" at bounding box center [217, 99] width 8 height 8
checkbox input "true"
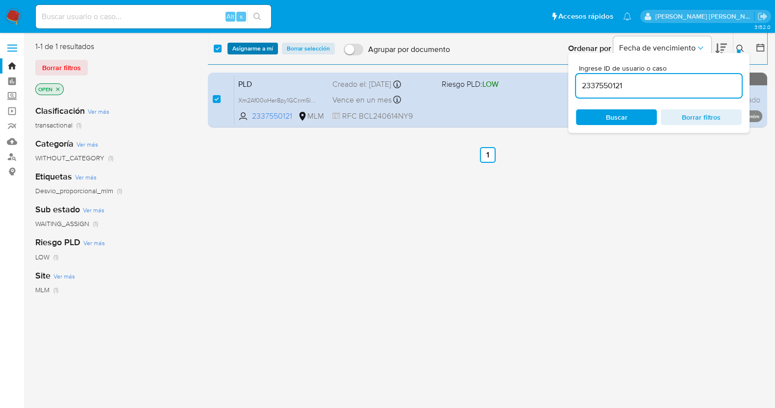
click at [251, 50] on span "Asignarme a mí" at bounding box center [252, 49] width 41 height 10
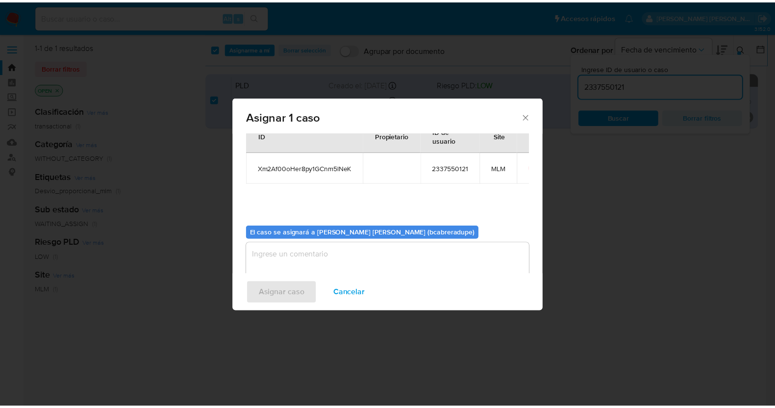
scroll to position [50, 0]
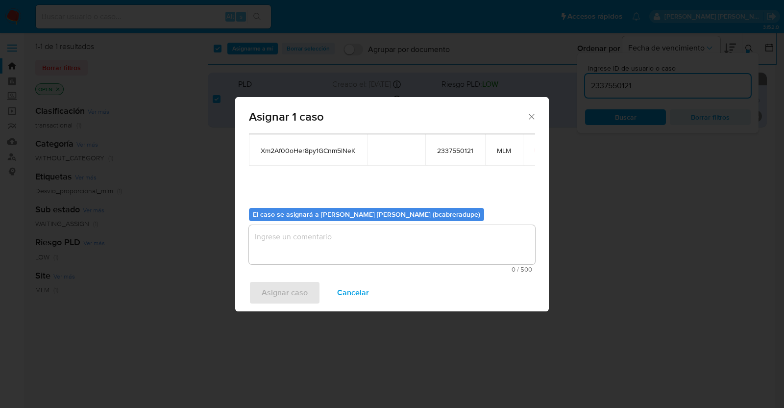
click at [401, 248] on textarea "assign-modal" at bounding box center [392, 244] width 286 height 39
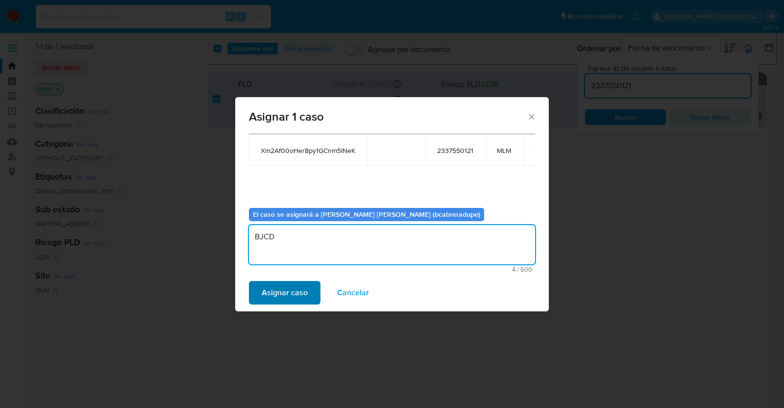
type textarea "BJCD"
click at [289, 300] on span "Asignar caso" at bounding box center [285, 293] width 46 height 22
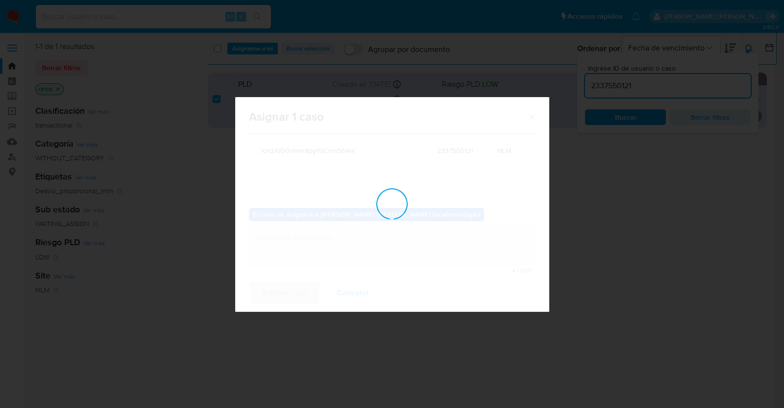
checkbox input "false"
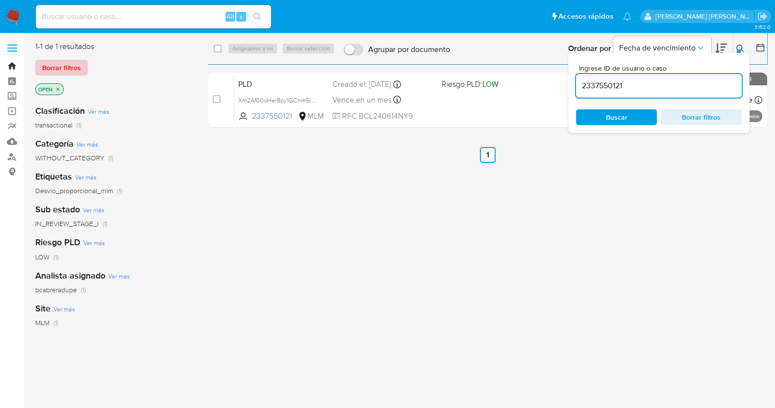
drag, startPoint x: 15, startPoint y: 67, endPoint x: 37, endPoint y: 74, distance: 22.6
click at [15, 67] on link "Bandeja" at bounding box center [58, 65] width 117 height 15
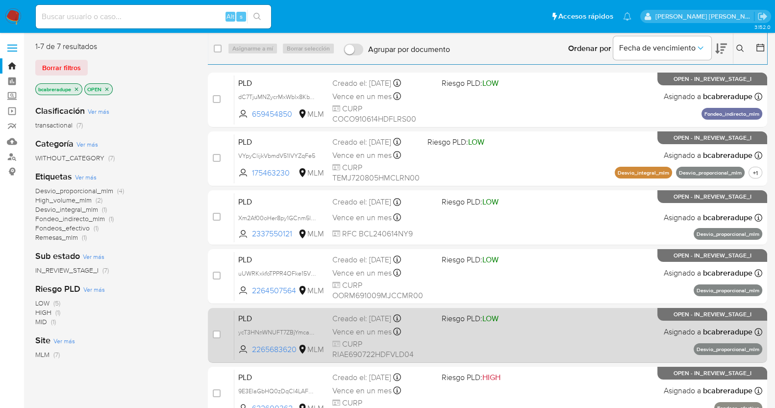
click at [354, 315] on div "Creado el: [DATE] Creado el: [DATE] 02:05:29" at bounding box center [382, 318] width 101 height 11
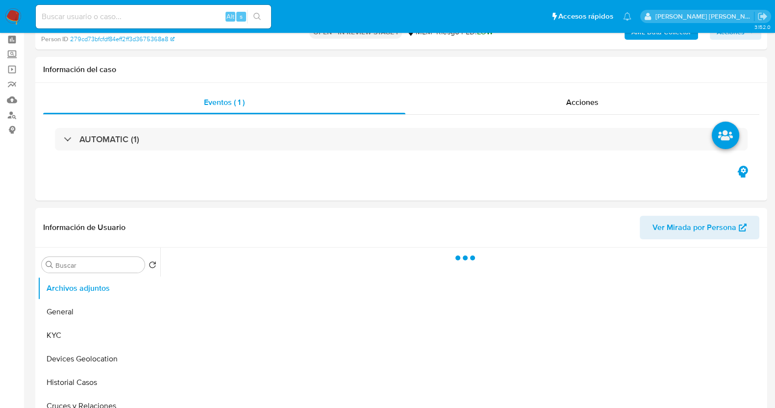
scroll to position [61, 0]
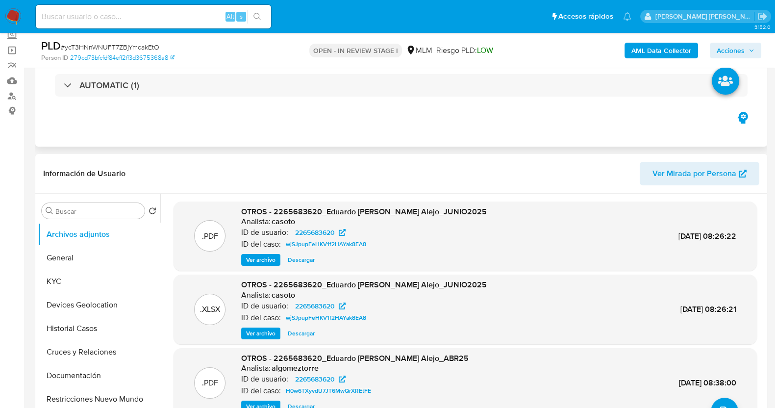
select select "10"
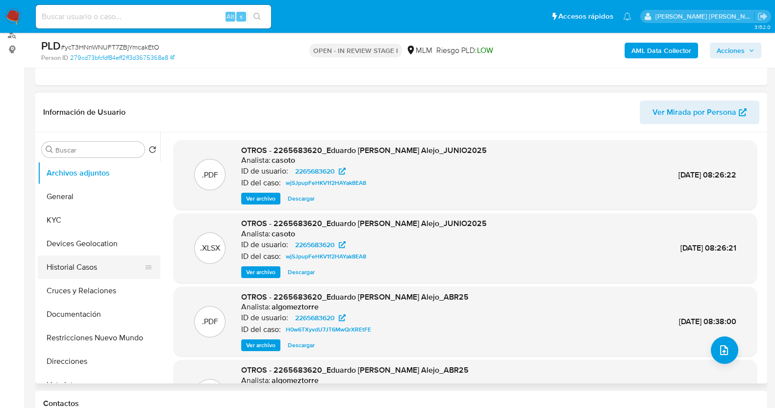
drag, startPoint x: 85, startPoint y: 265, endPoint x: 107, endPoint y: 257, distance: 23.7
click at [85, 265] on button "Historial Casos" at bounding box center [95, 267] width 115 height 24
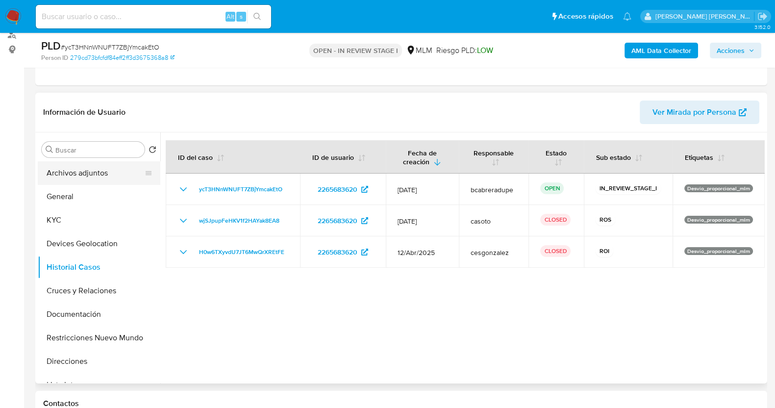
click at [110, 177] on button "Archivos adjuntos" at bounding box center [95, 173] width 115 height 24
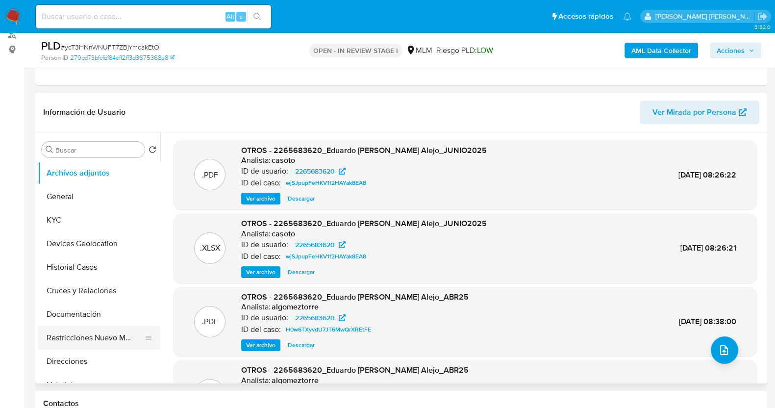
click at [110, 333] on button "Restricciones Nuevo Mundo" at bounding box center [95, 338] width 115 height 24
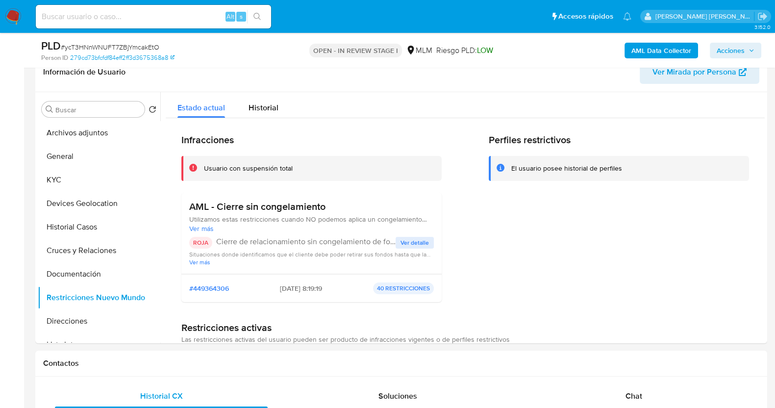
scroll to position [61, 0]
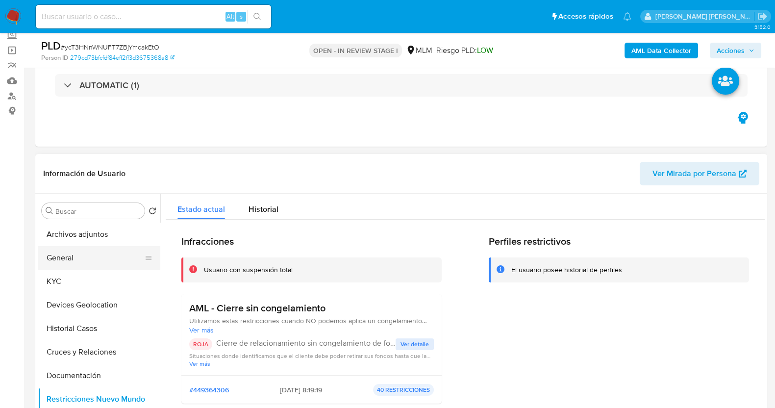
click at [82, 259] on button "General" at bounding box center [95, 258] width 115 height 24
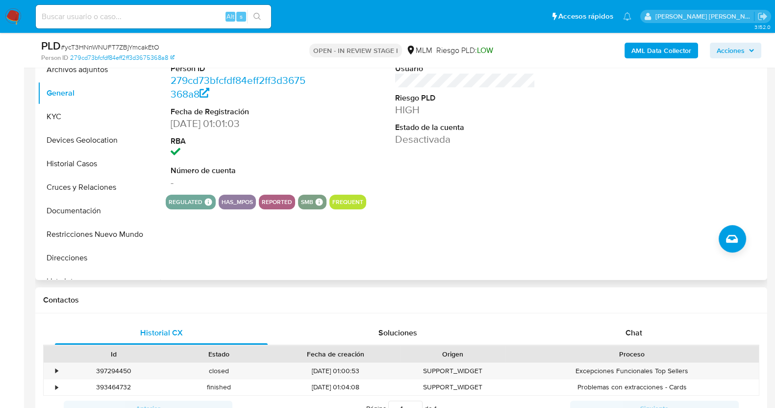
scroll to position [245, 0]
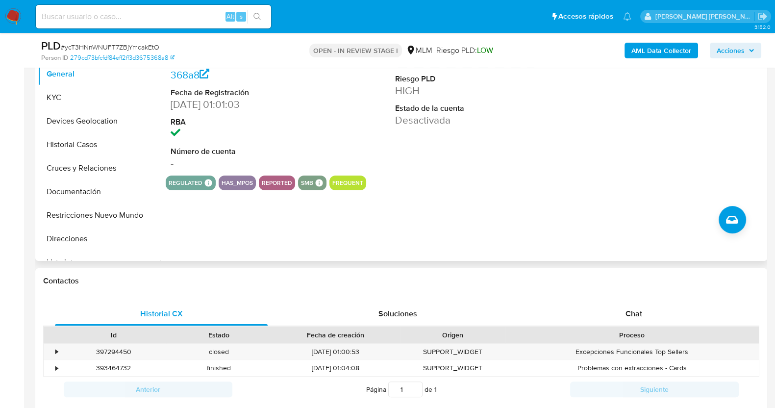
click at [305, 117] on dt "RBA" at bounding box center [241, 122] width 140 height 11
click at [92, 216] on button "Restricciones Nuevo Mundo" at bounding box center [95, 215] width 115 height 24
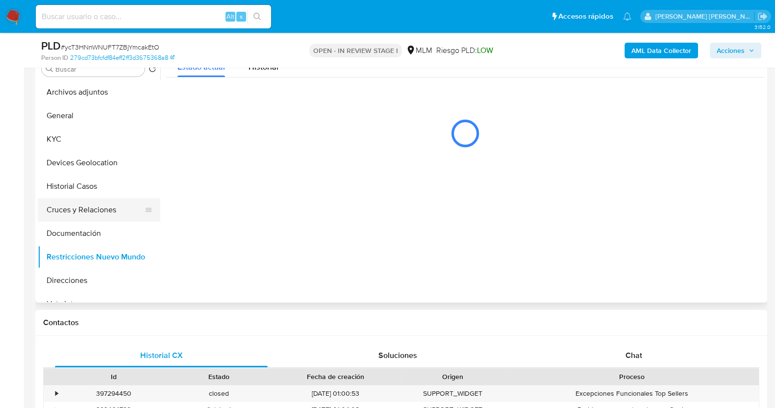
scroll to position [184, 0]
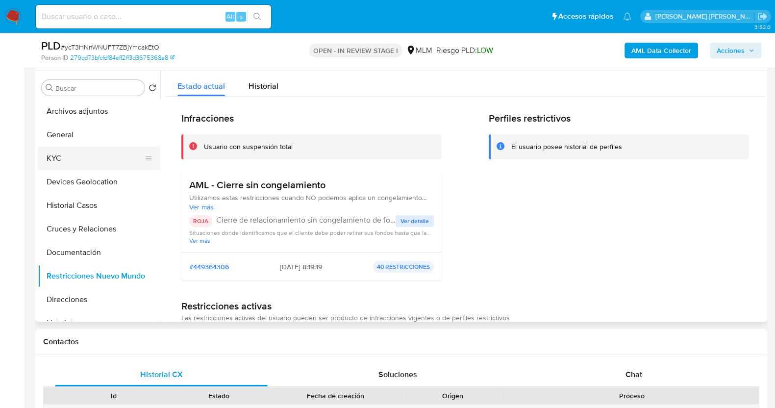
click at [80, 157] on button "KYC" at bounding box center [95, 159] width 115 height 24
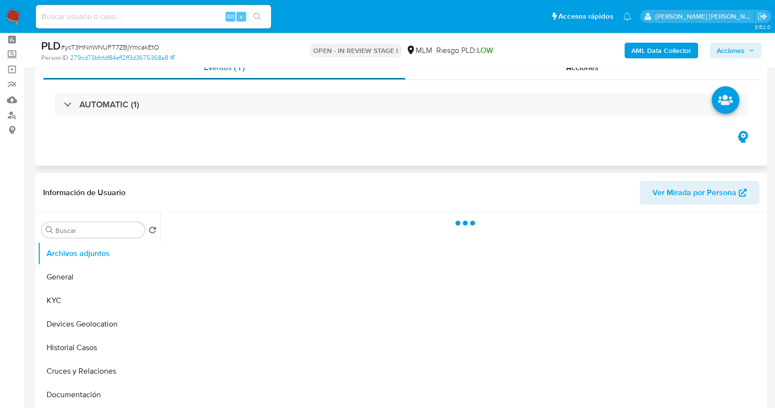
scroll to position [61, 0]
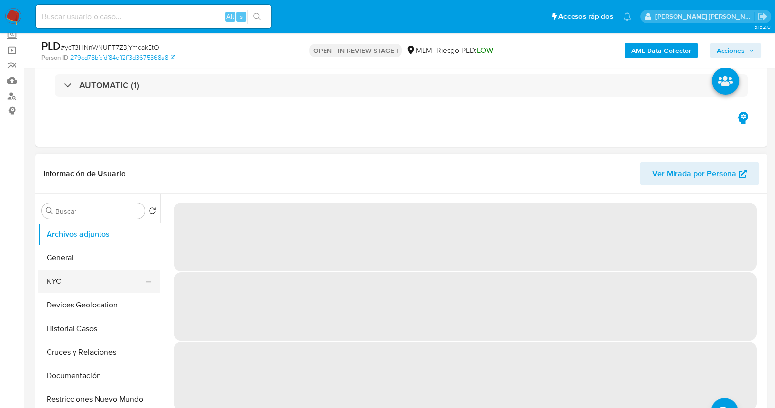
click at [88, 277] on button "KYC" at bounding box center [95, 282] width 115 height 24
select select "10"
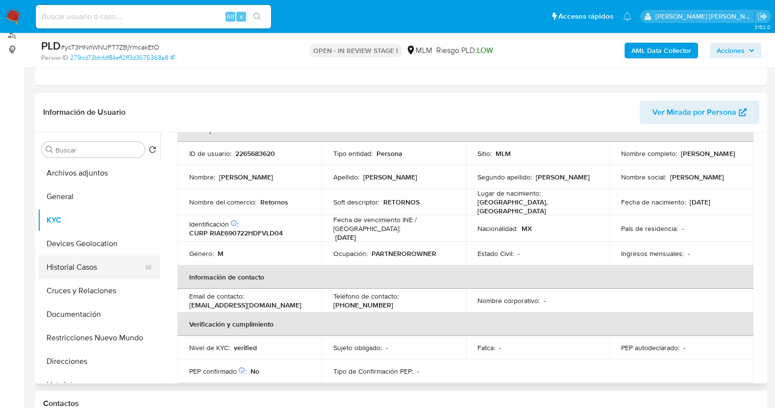
click at [97, 276] on button "Historial Casos" at bounding box center [95, 267] width 115 height 24
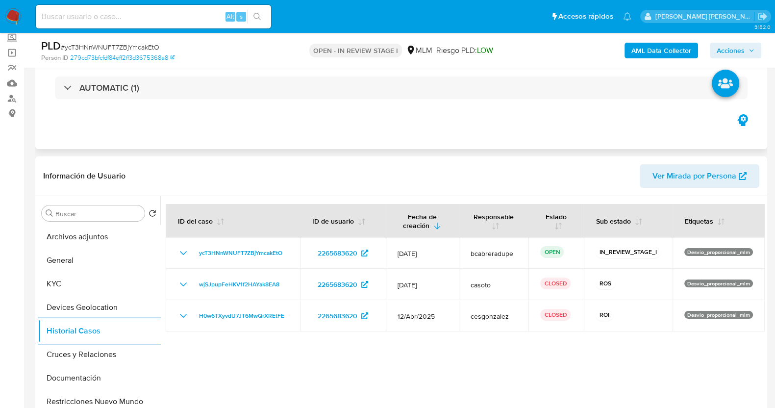
scroll to position [0, 0]
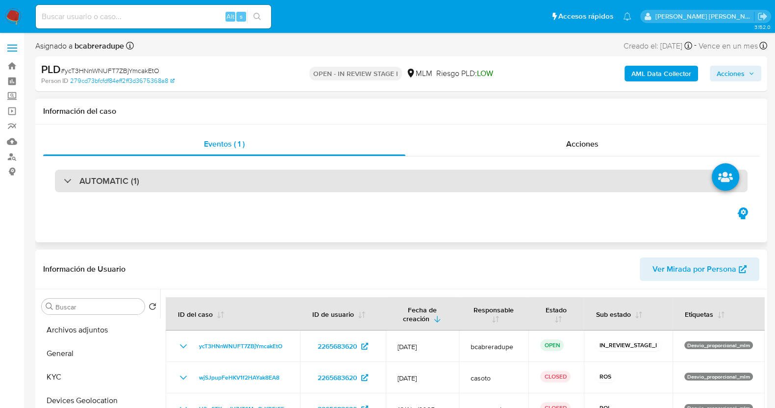
drag, startPoint x: 113, startPoint y: 187, endPoint x: 132, endPoint y: 187, distance: 19.6
click at [113, 187] on div "AUTOMATIC (1)" at bounding box center [401, 181] width 693 height 23
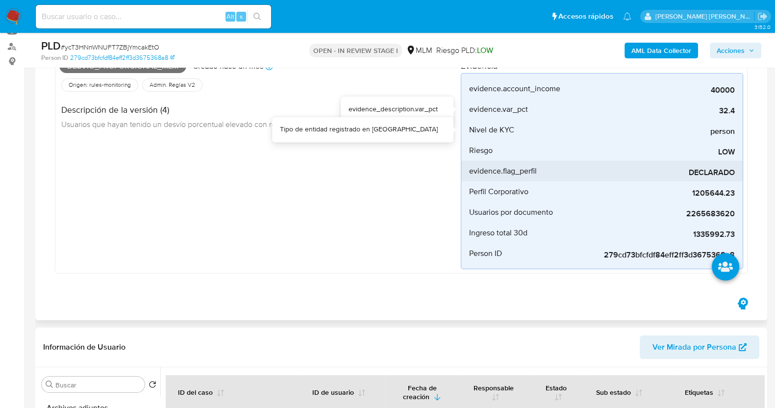
scroll to position [122, 0]
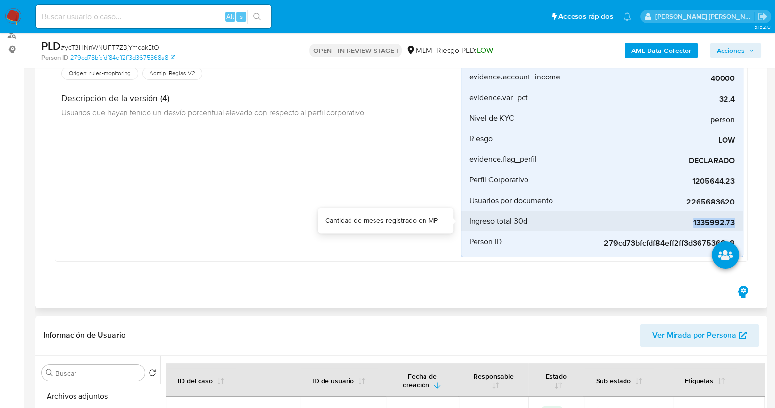
drag, startPoint x: 695, startPoint y: 221, endPoint x: 733, endPoint y: 221, distance: 38.2
click at [733, 221] on span "1335992.73" at bounding box center [661, 223] width 147 height 10
copy span "1335992.73"
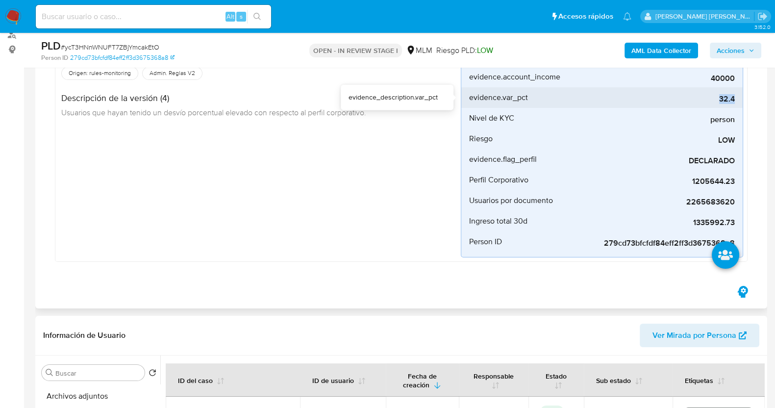
drag, startPoint x: 717, startPoint y: 98, endPoint x: 736, endPoint y: 98, distance: 18.6
click at [736, 98] on li "evidence.var_pct 32.4" at bounding box center [601, 97] width 281 height 21
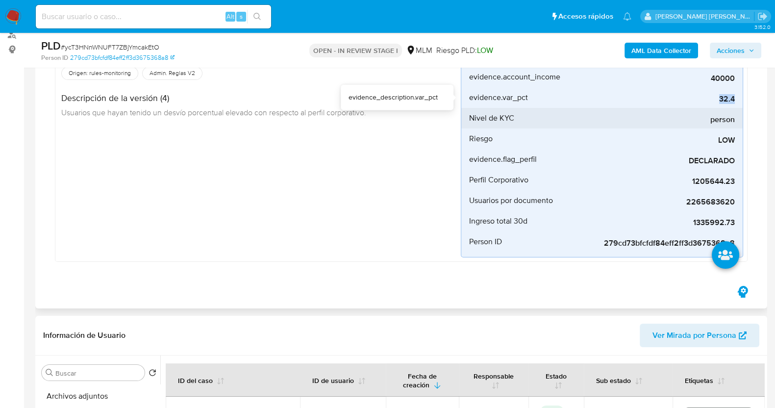
copy span "32.4"
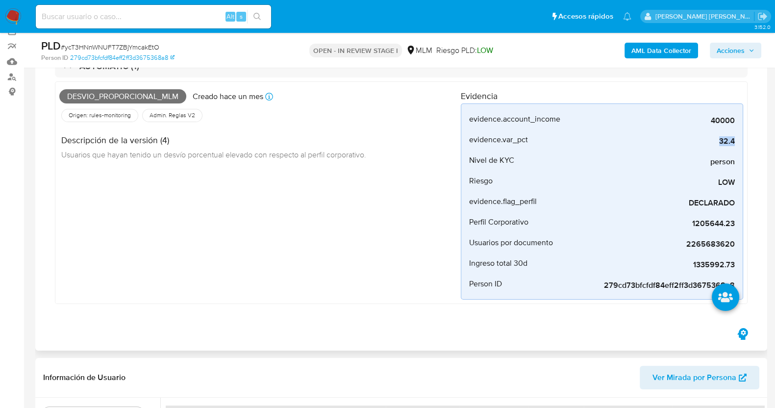
scroll to position [61, 0]
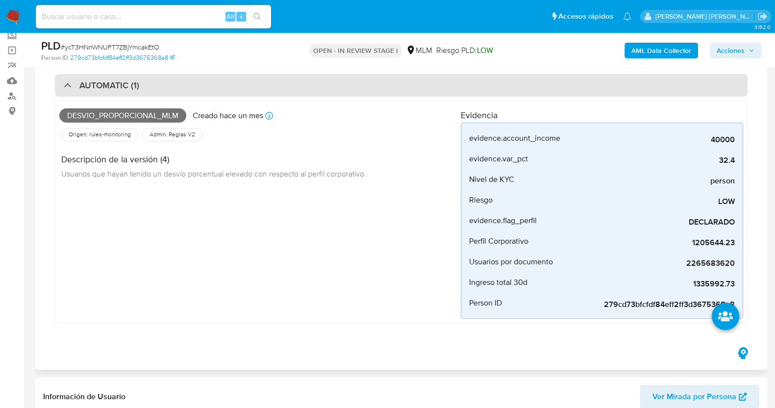
click at [86, 90] on h3 "AUTOMATIC (1)" at bounding box center [109, 85] width 60 height 11
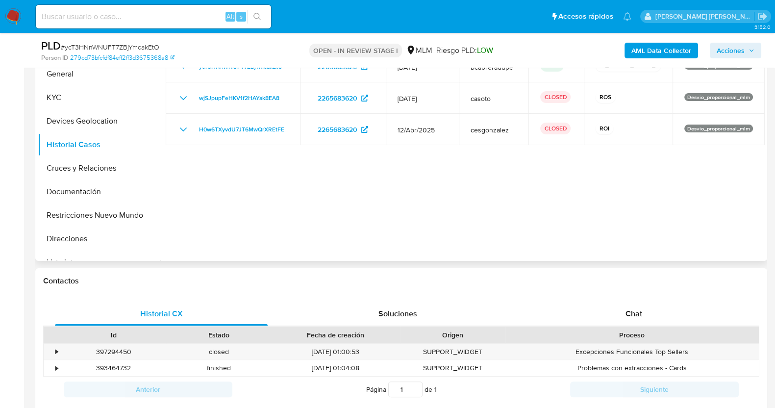
scroll to position [122, 0]
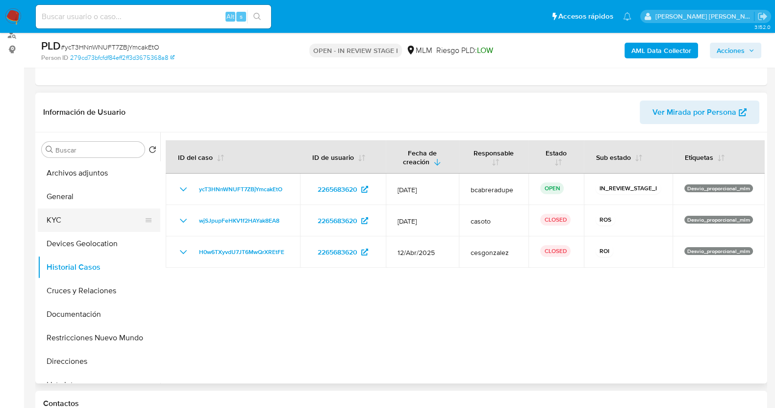
click at [76, 222] on button "KYC" at bounding box center [95, 220] width 115 height 24
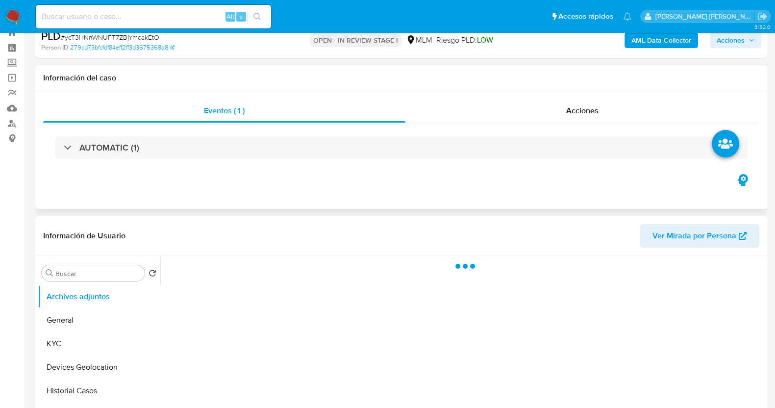
scroll to position [61, 0]
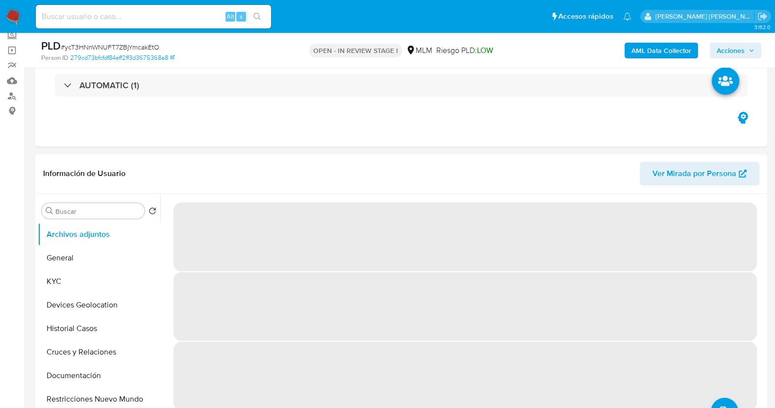
select select "10"
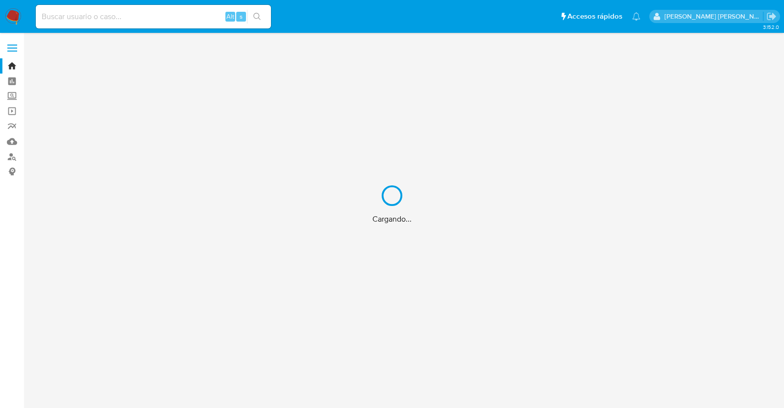
click at [143, 20] on div "Cargando..." at bounding box center [392, 204] width 784 height 408
click at [145, 13] on div "Cargando..." at bounding box center [392, 204] width 784 height 408
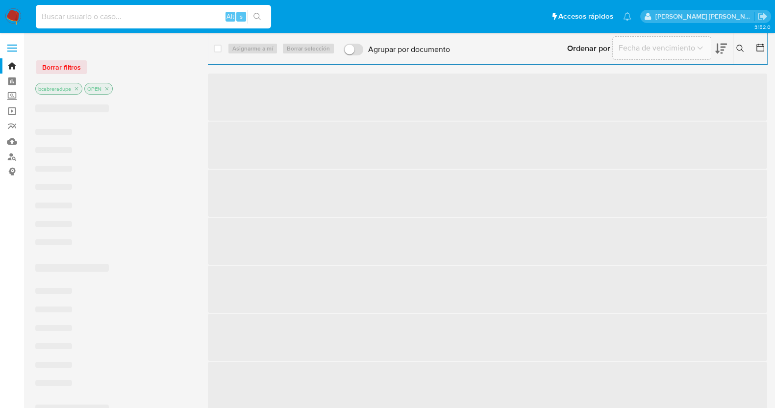
click at [152, 15] on input at bounding box center [153, 16] width 235 height 13
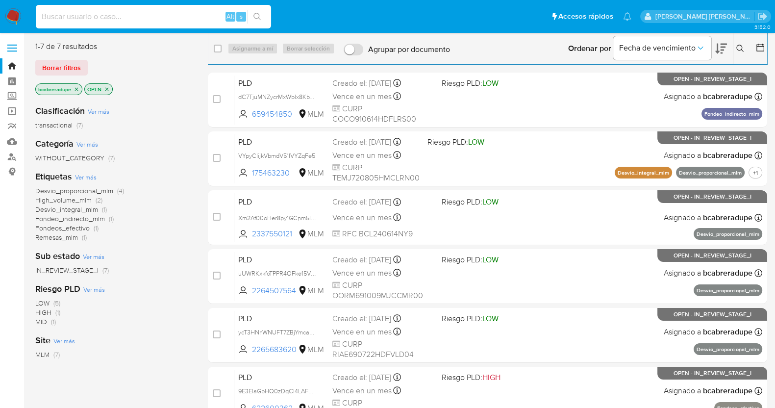
paste input "320175951"
type input "320175951"
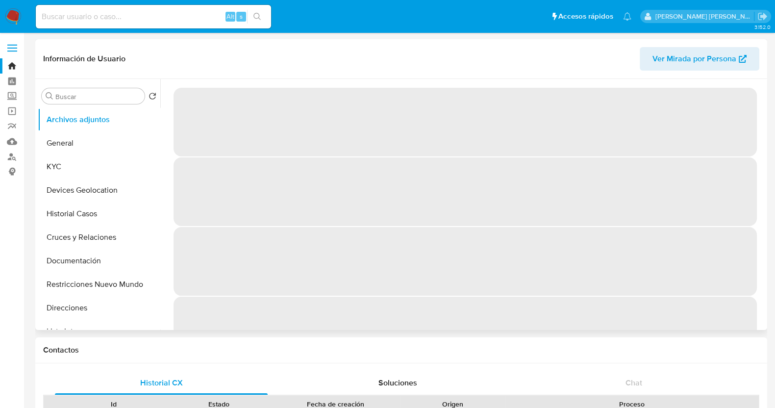
select select "10"
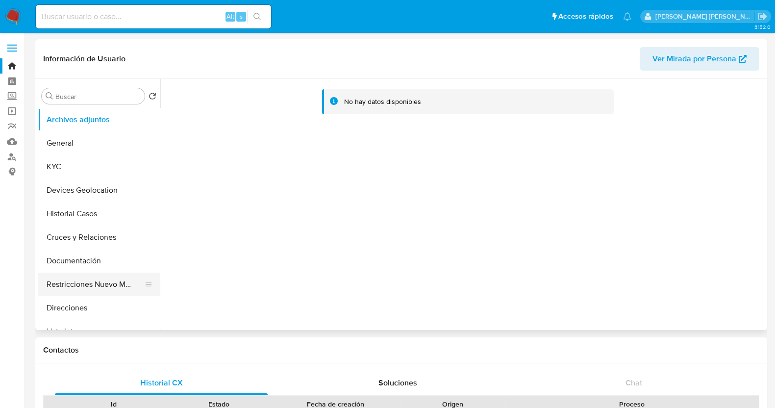
click at [94, 282] on button "Restricciones Nuevo Mundo" at bounding box center [95, 285] width 115 height 24
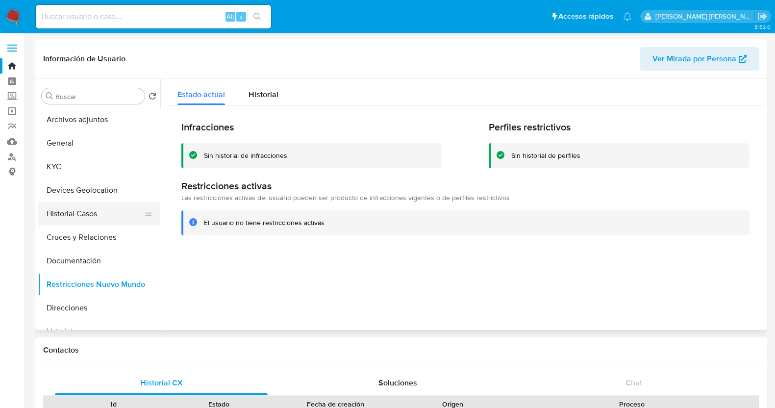
click at [69, 219] on button "Historial Casos" at bounding box center [95, 214] width 115 height 24
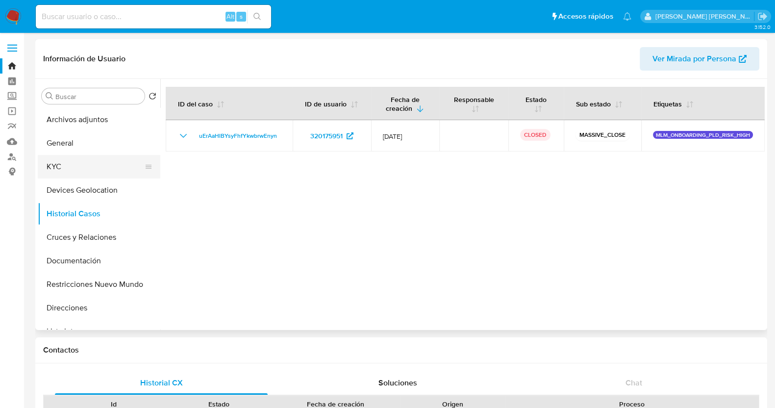
click at [82, 165] on button "KYC" at bounding box center [95, 167] width 115 height 24
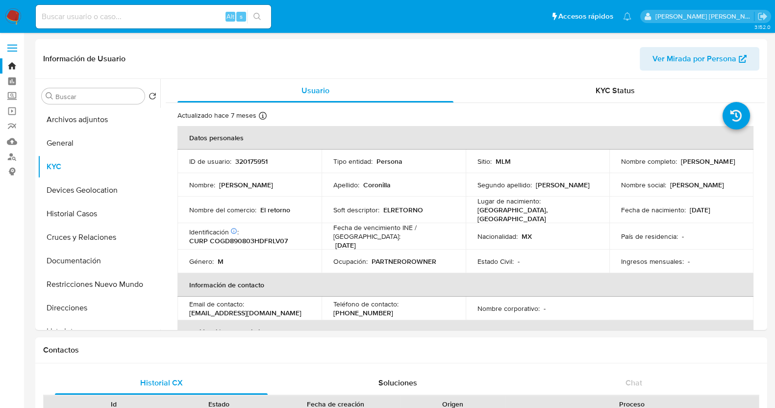
click at [253, 160] on p "320175951" at bounding box center [251, 161] width 32 height 9
copy p "320175951"
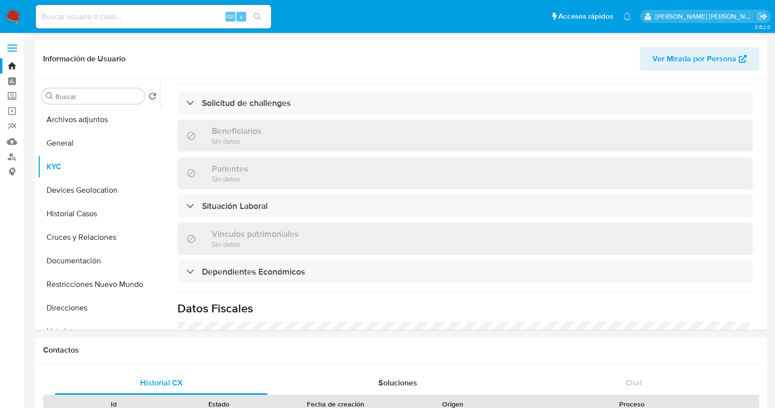
scroll to position [428, 0]
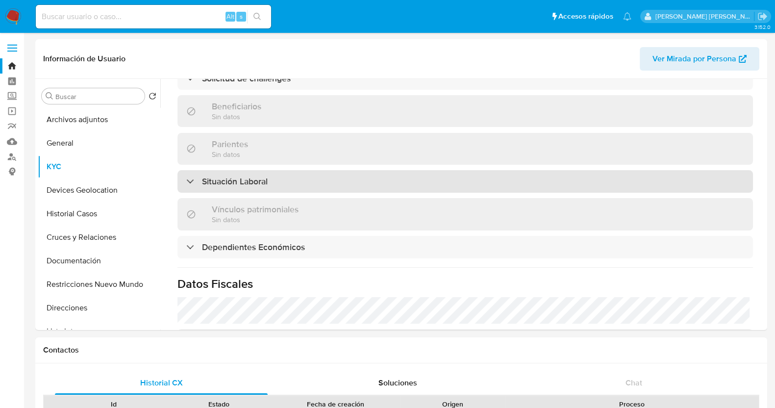
click at [363, 177] on div "Situación Laboral" at bounding box center [464, 181] width 575 height 23
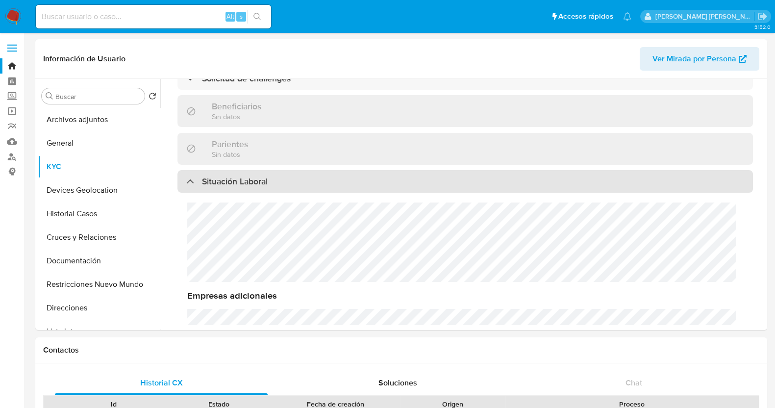
click at [363, 177] on div "Situación Laboral" at bounding box center [464, 181] width 575 height 23
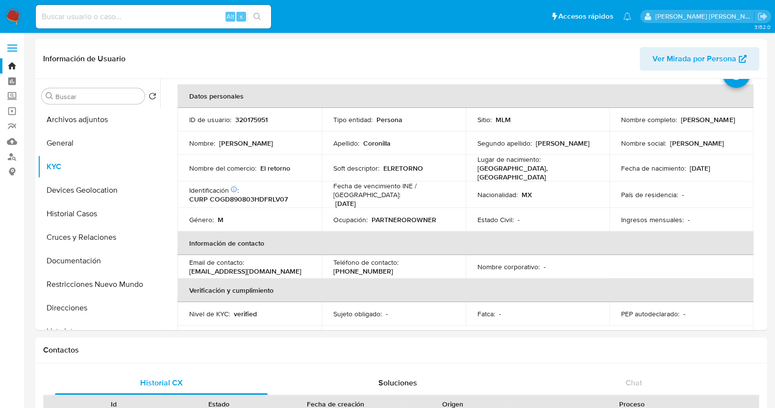
scroll to position [0, 0]
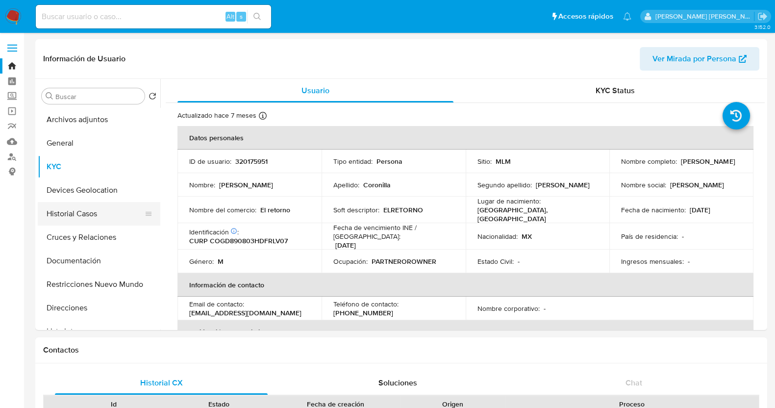
click at [91, 219] on button "Historial Casos" at bounding box center [95, 214] width 115 height 24
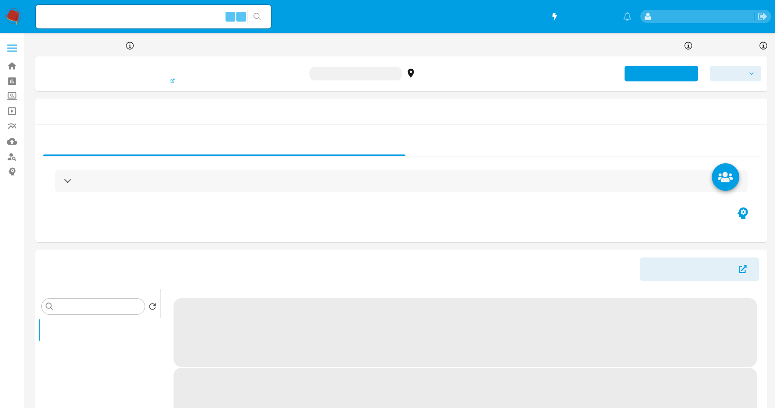
select select "10"
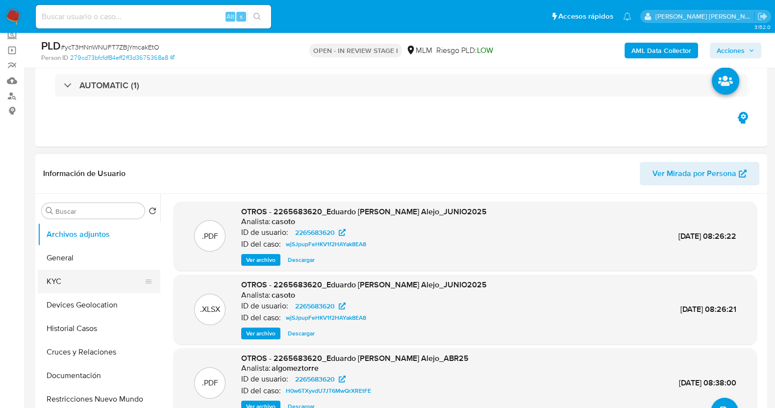
drag, startPoint x: 96, startPoint y: 278, endPoint x: 142, endPoint y: 271, distance: 46.7
click at [96, 278] on button "KYC" at bounding box center [95, 282] width 115 height 24
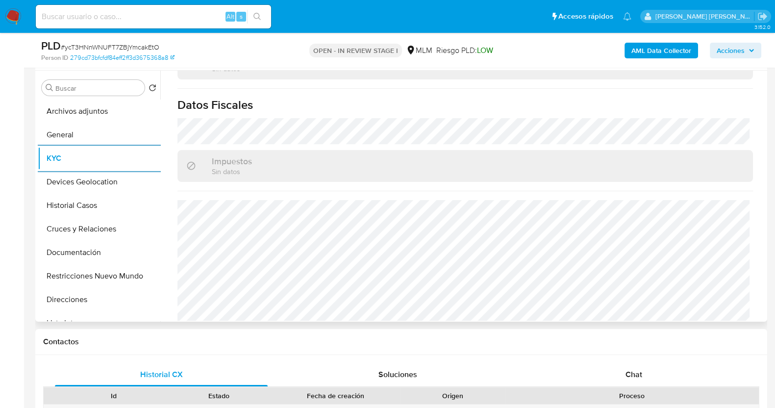
scroll to position [616, 0]
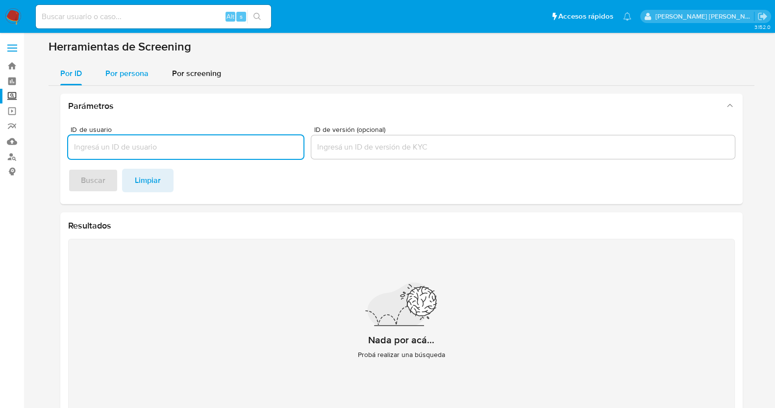
click at [125, 70] on span "Por persona" at bounding box center [126, 73] width 43 height 11
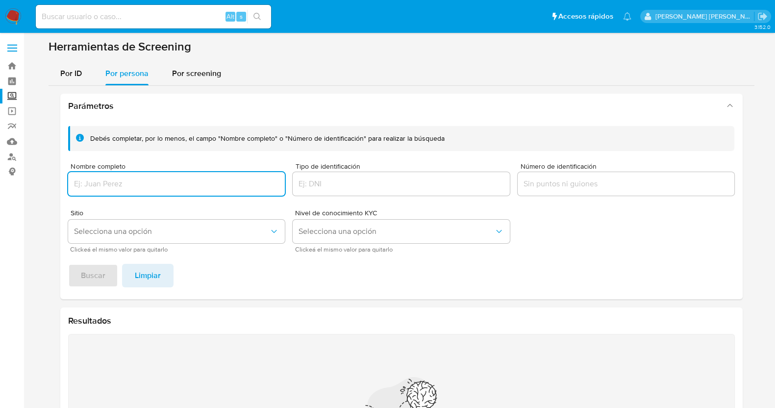
click at [118, 186] on input "Nombre completo" at bounding box center [176, 183] width 217 height 13
type input "[PERSON_NAME]"
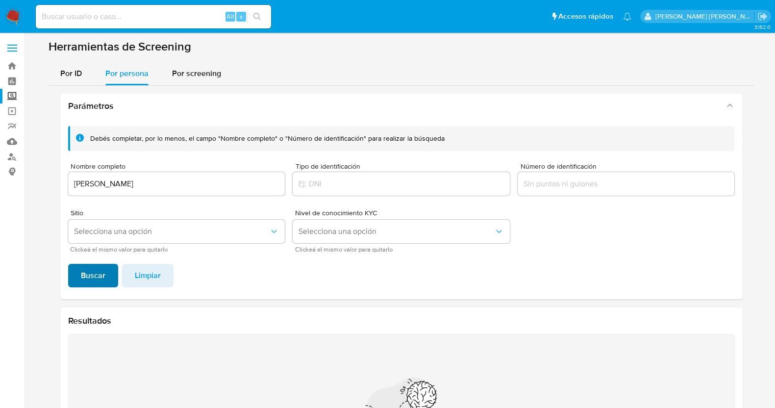
click at [105, 275] on button "Buscar" at bounding box center [93, 276] width 50 height 24
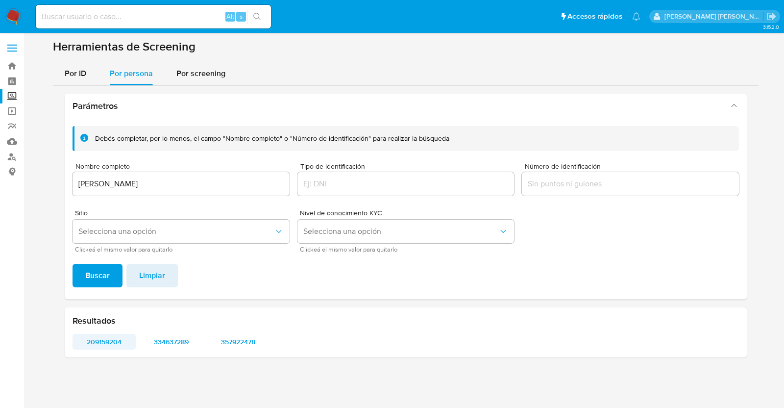
click at [120, 338] on span "209159204" at bounding box center [104, 342] width 50 height 14
click at [177, 340] on span "334637289" at bounding box center [172, 342] width 50 height 14
click at [254, 340] on span "357922478" at bounding box center [239, 342] width 50 height 14
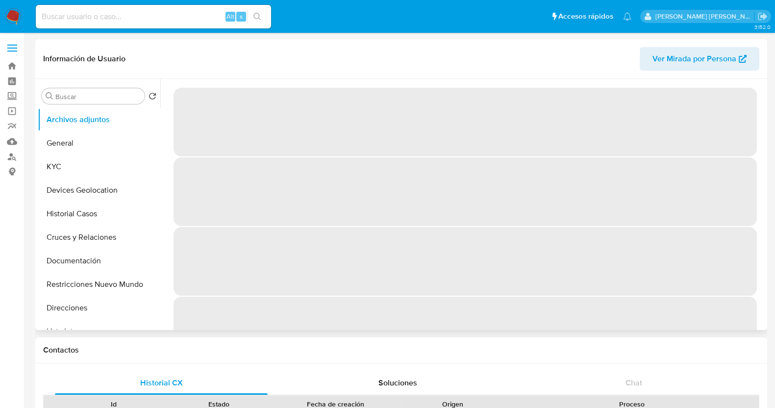
select select "10"
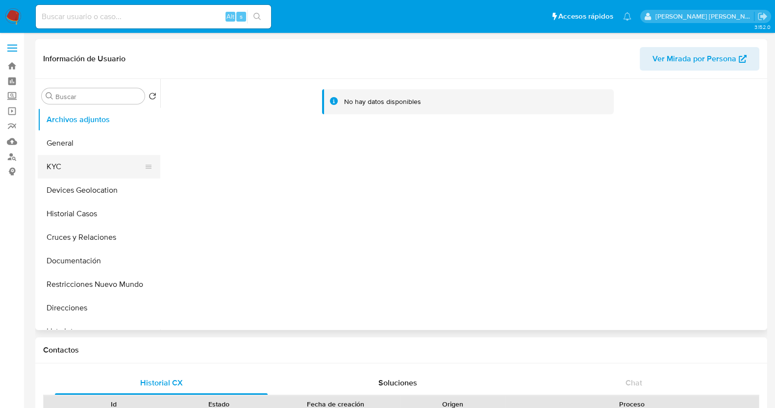
click at [58, 160] on button "KYC" at bounding box center [95, 167] width 115 height 24
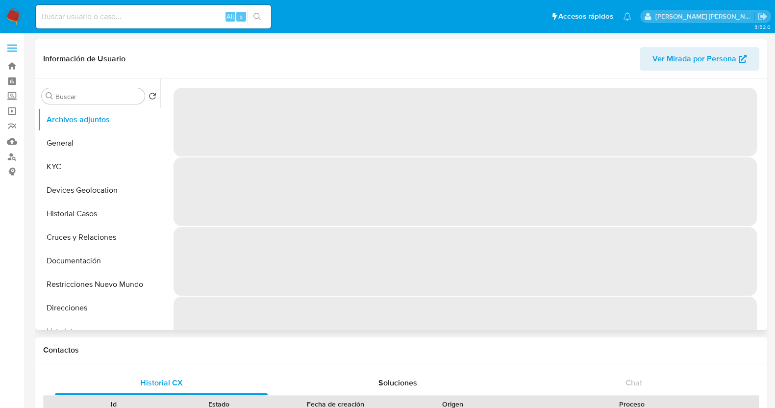
select select "10"
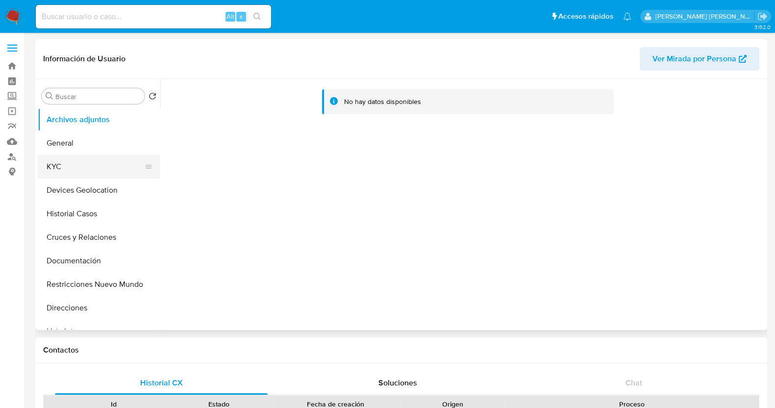
click at [99, 162] on button "KYC" at bounding box center [95, 167] width 115 height 24
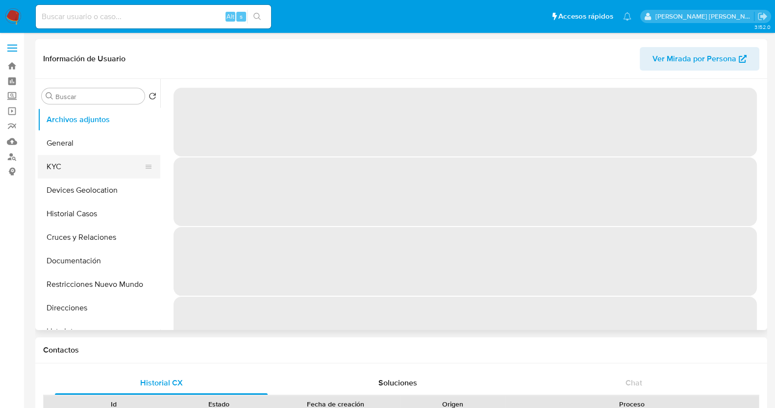
click at [58, 164] on button "KYC" at bounding box center [95, 167] width 115 height 24
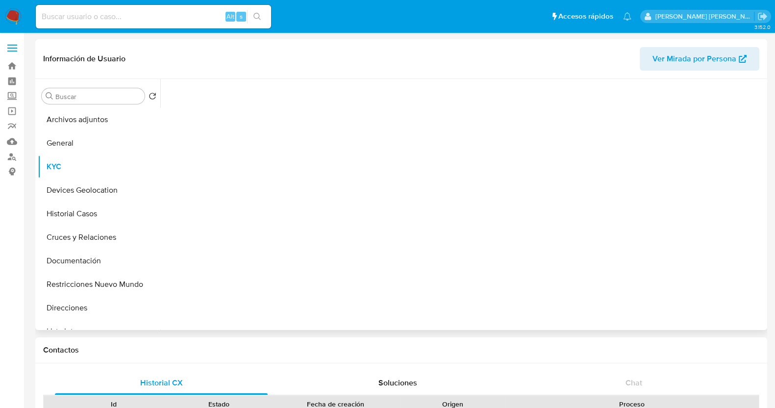
select select "10"
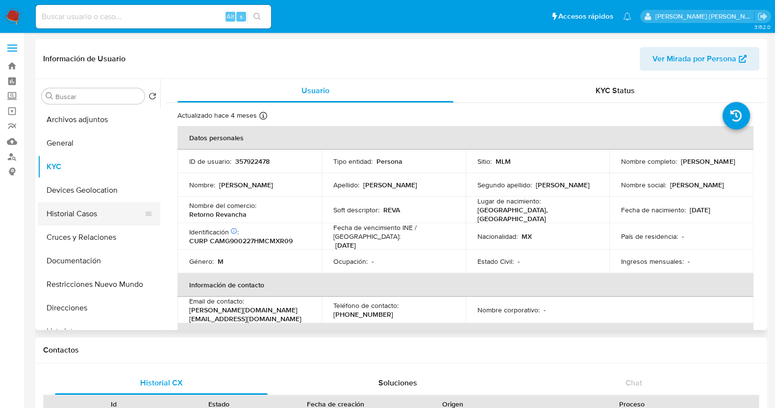
click at [77, 222] on button "Historial Casos" at bounding box center [95, 214] width 115 height 24
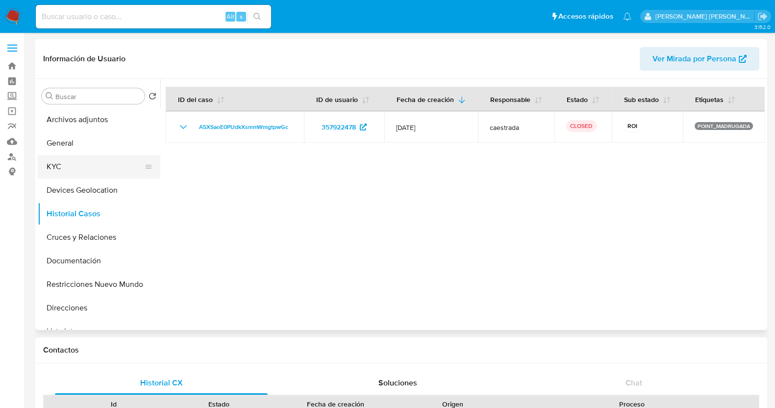
click at [83, 172] on button "KYC" at bounding box center [95, 167] width 115 height 24
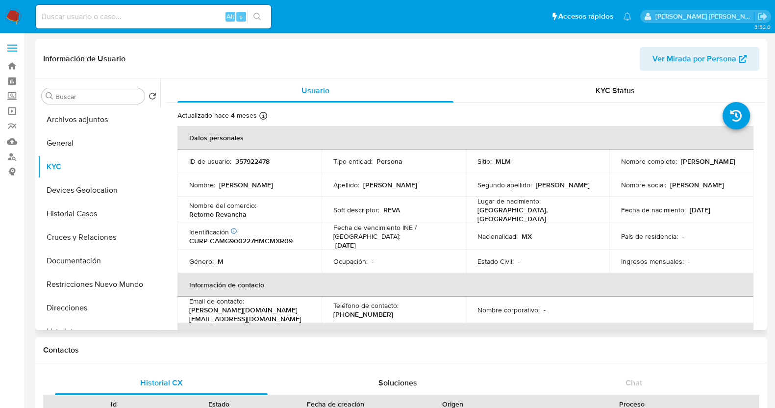
click at [253, 160] on p "357922478" at bounding box center [252, 161] width 34 height 9
copy p "357922478"
click at [105, 290] on button "Restricciones Nuevo Mundo" at bounding box center [95, 285] width 115 height 24
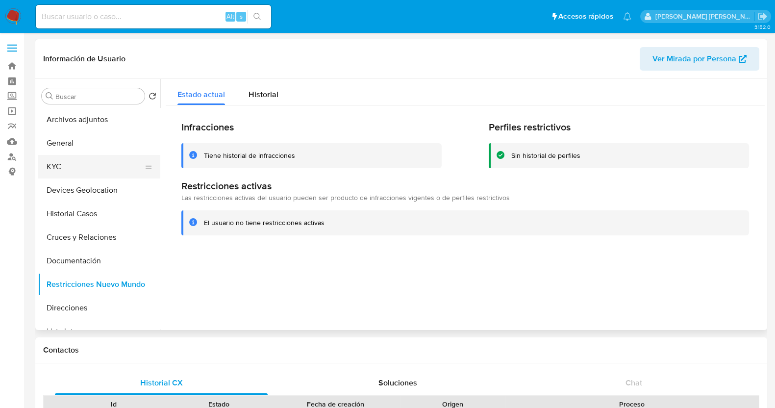
click at [76, 160] on button "KYC" at bounding box center [95, 167] width 115 height 24
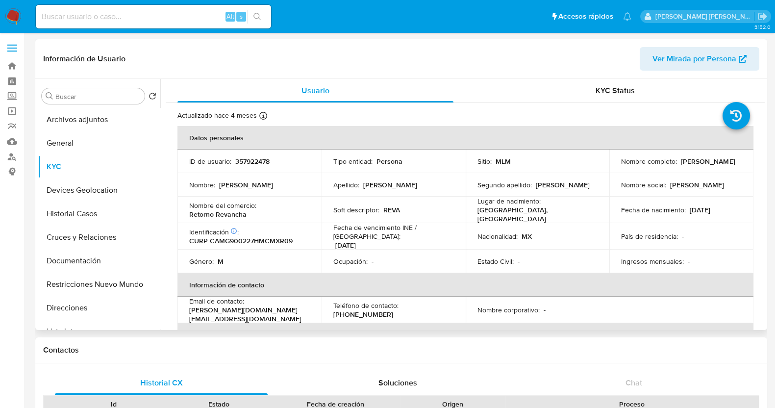
click at [250, 164] on p "357922478" at bounding box center [252, 161] width 34 height 9
copy p "357922478"
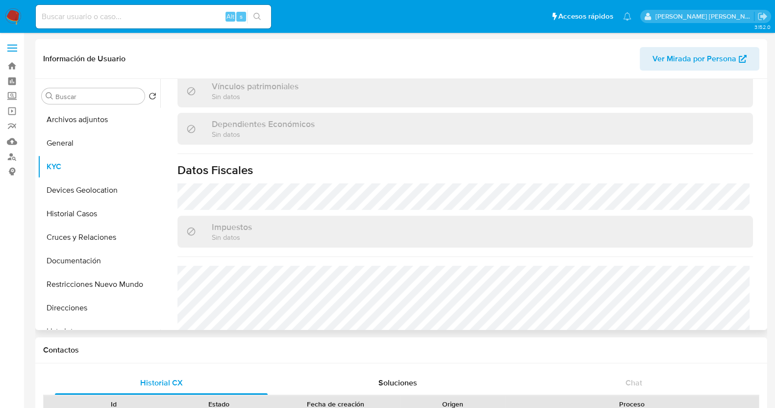
scroll to position [606, 0]
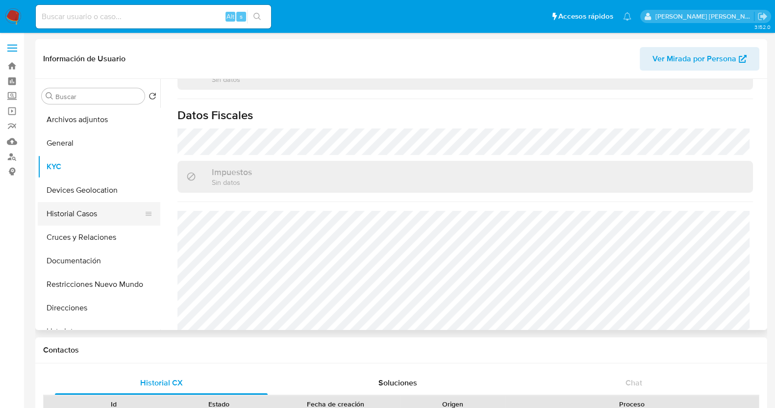
click at [78, 219] on button "Historial Casos" at bounding box center [95, 214] width 115 height 24
